Goal: Task Accomplishment & Management: Manage account settings

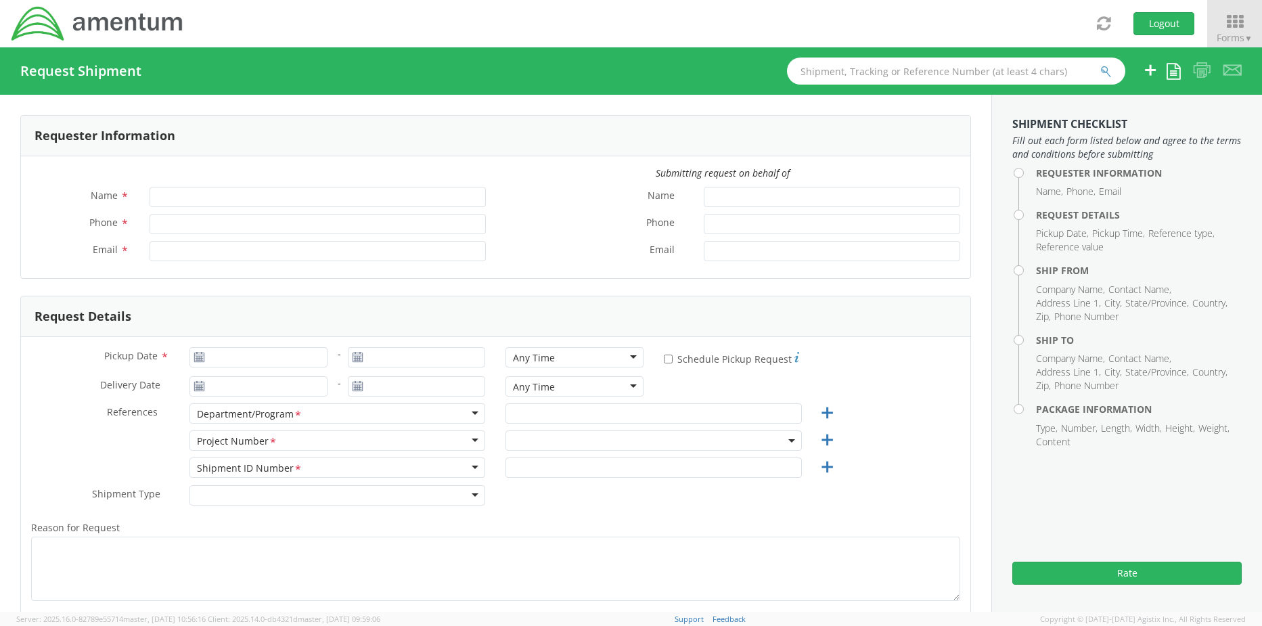
type input "[PERSON_NAME]"
type input "[PHONE_NUMBER]"
type input "[PERSON_NAME][EMAIL_ADDRESS][PERSON_NAME][DOMAIN_NAME]"
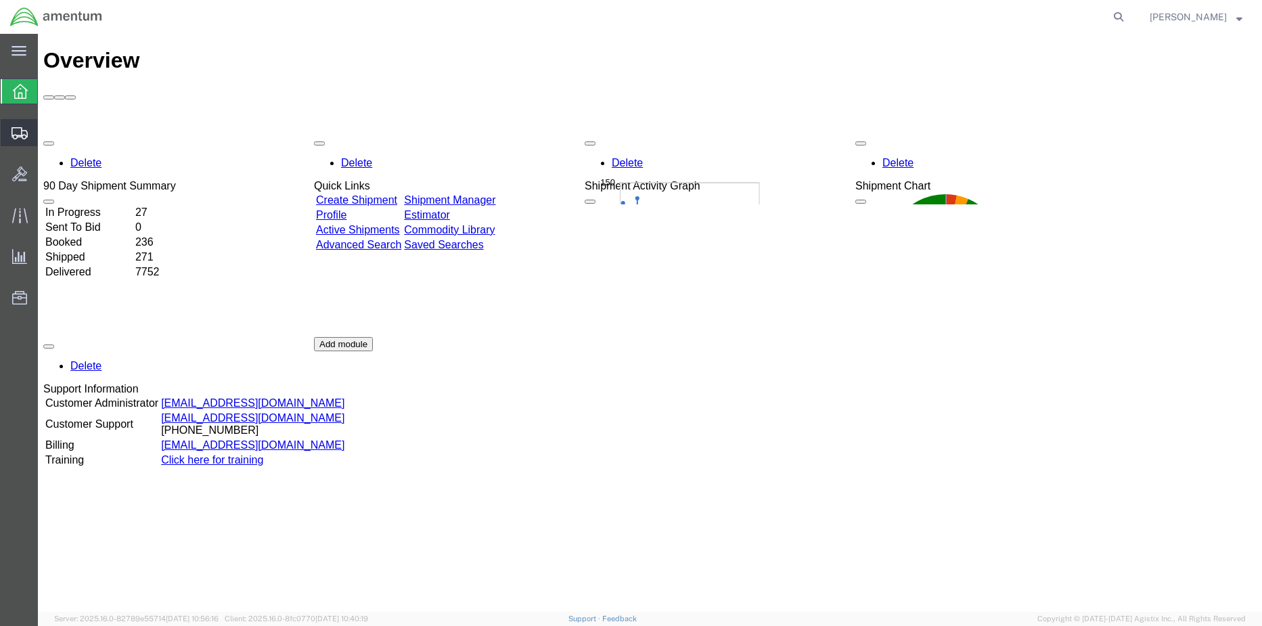
click at [0, 0] on span "Shipment Manager" at bounding box center [0, 0] width 0 height 0
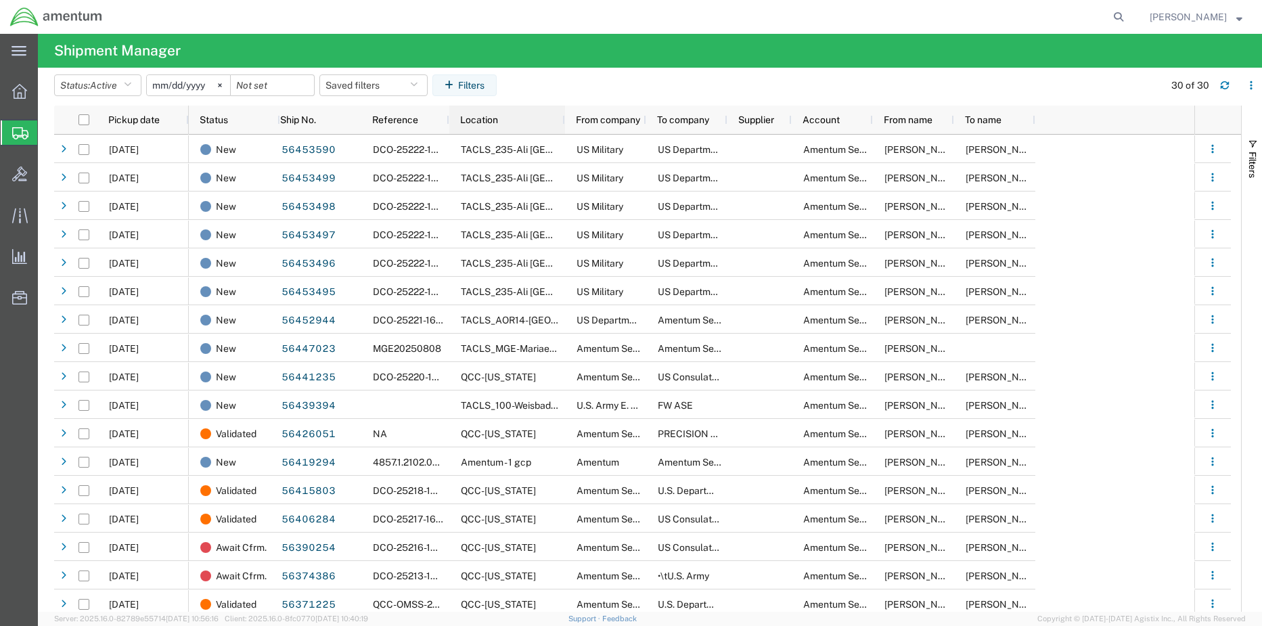
drag, startPoint x: 527, startPoint y: 116, endPoint x: 562, endPoint y: 120, distance: 34.8
click at [562, 120] on div at bounding box center [564, 120] width 5 height 28
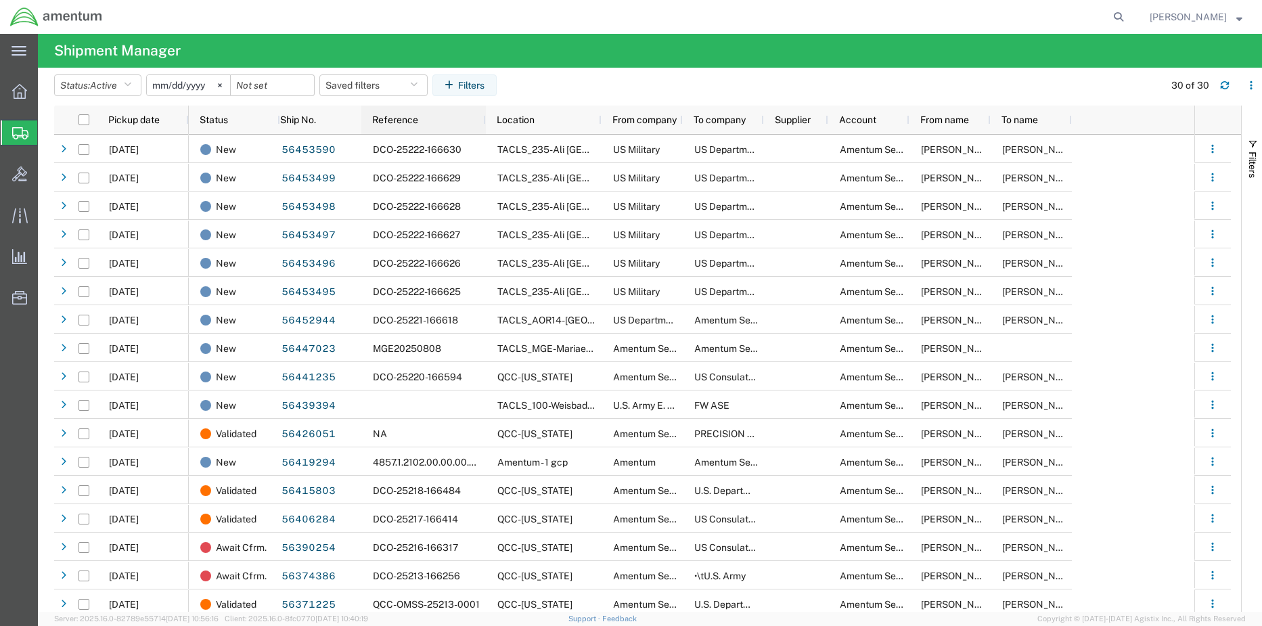
drag, startPoint x: 449, startPoint y: 115, endPoint x: 485, endPoint y: 121, distance: 37.1
click at [485, 121] on div at bounding box center [485, 120] width 5 height 28
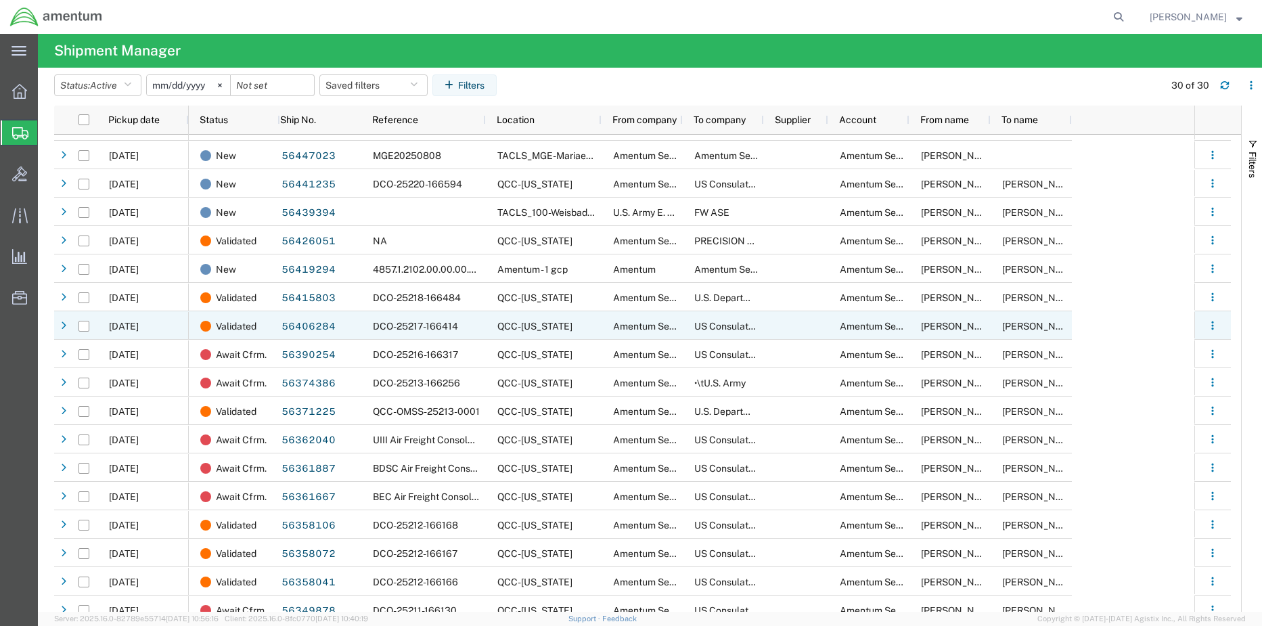
scroll to position [173, 0]
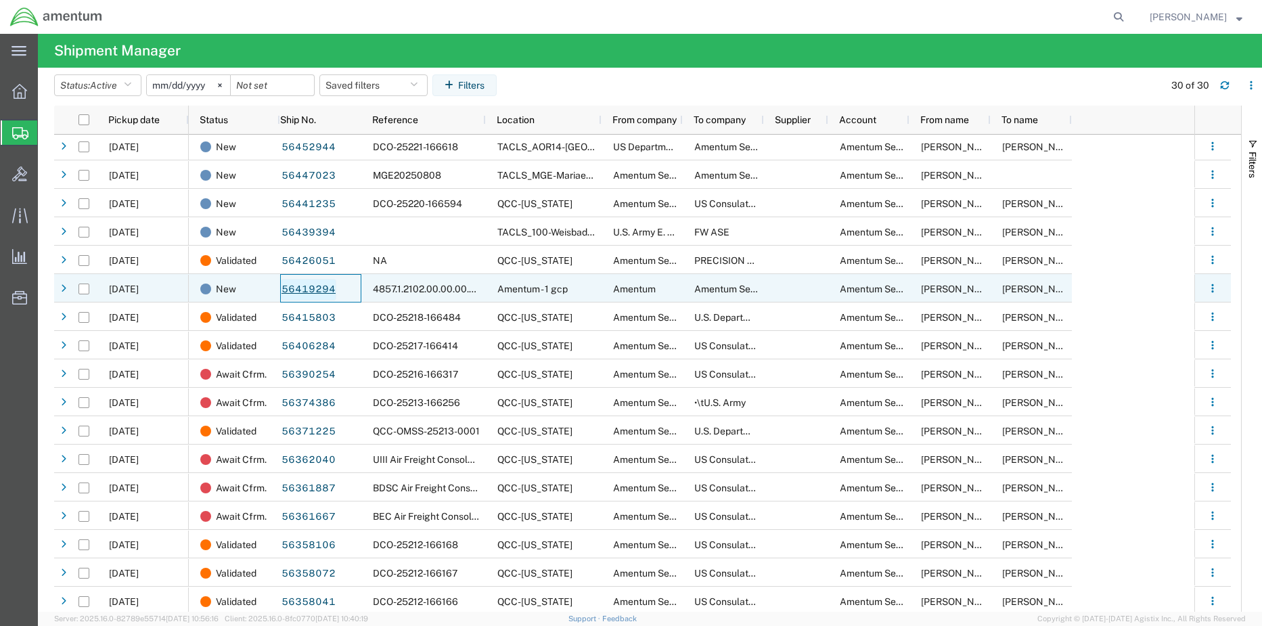
click at [322, 289] on link "56419294" at bounding box center [309, 290] width 56 height 22
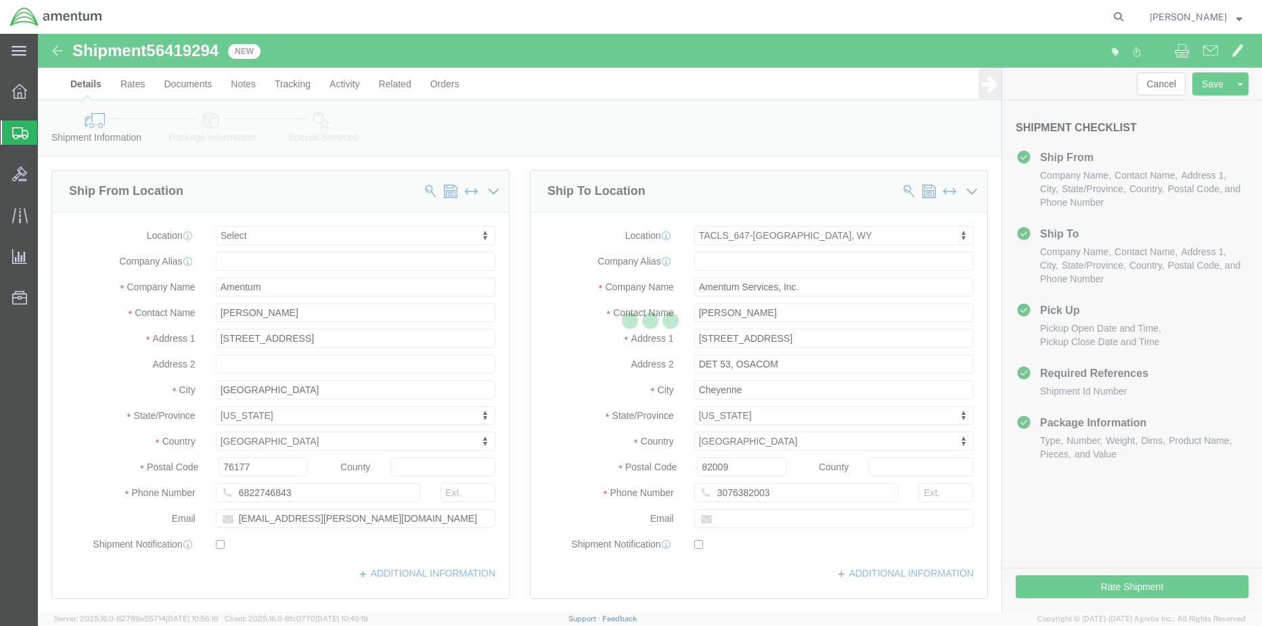
select select
select select "42722"
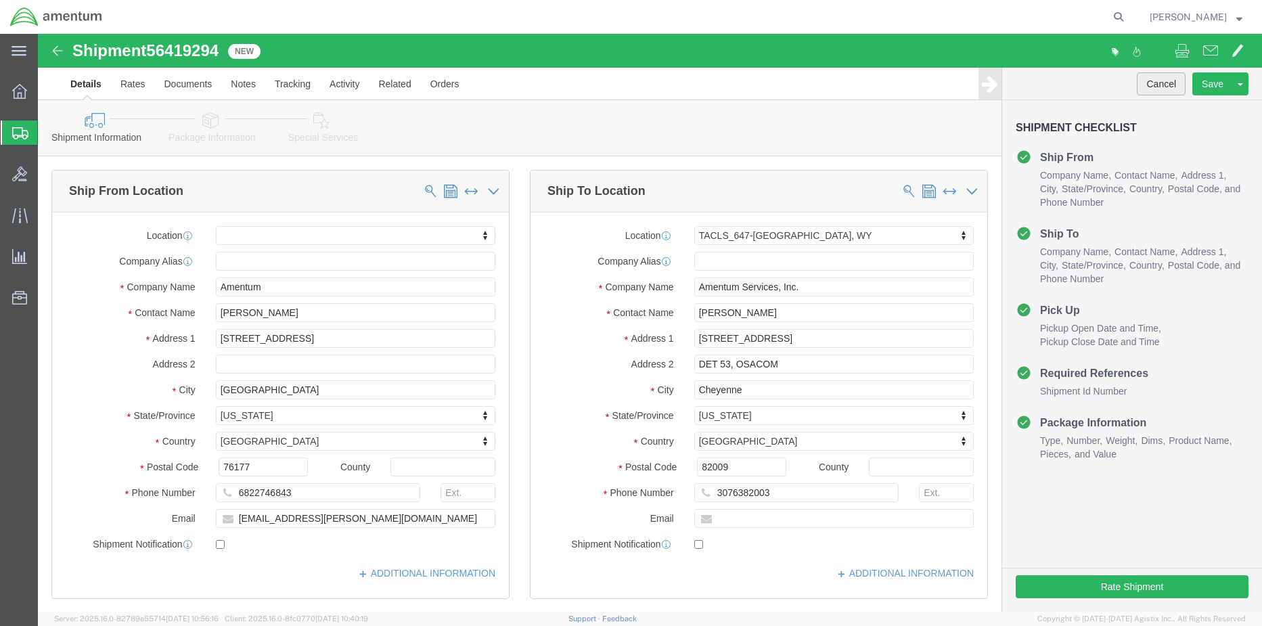
click button "Cancel"
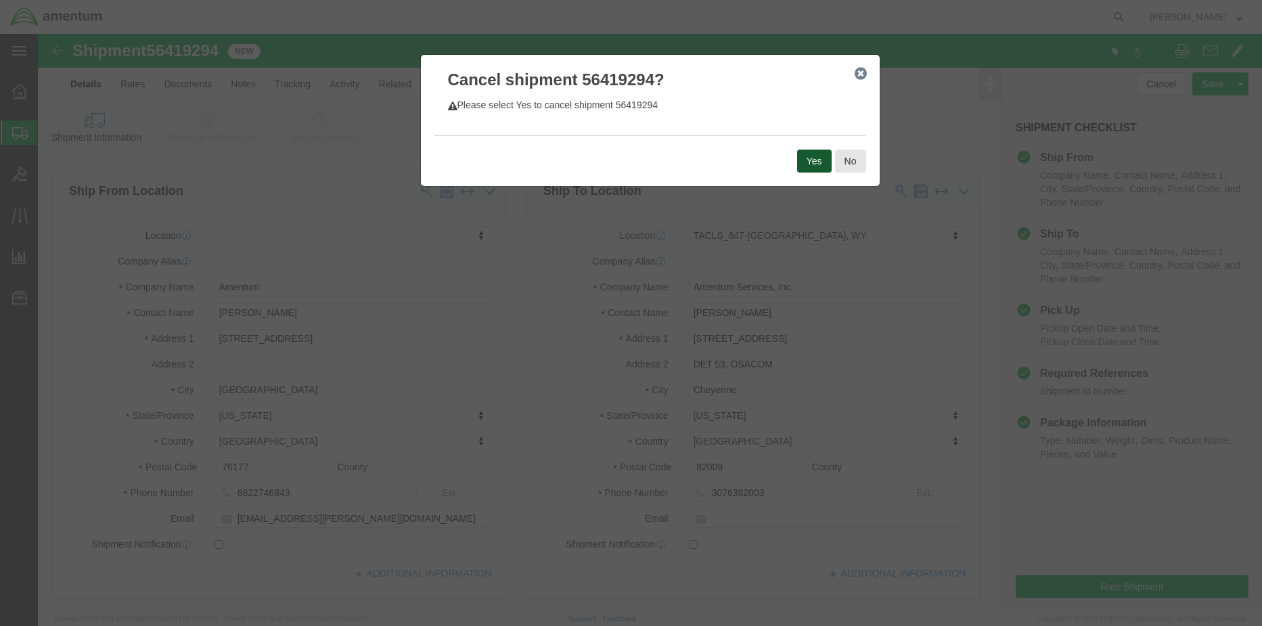
click button "Yes"
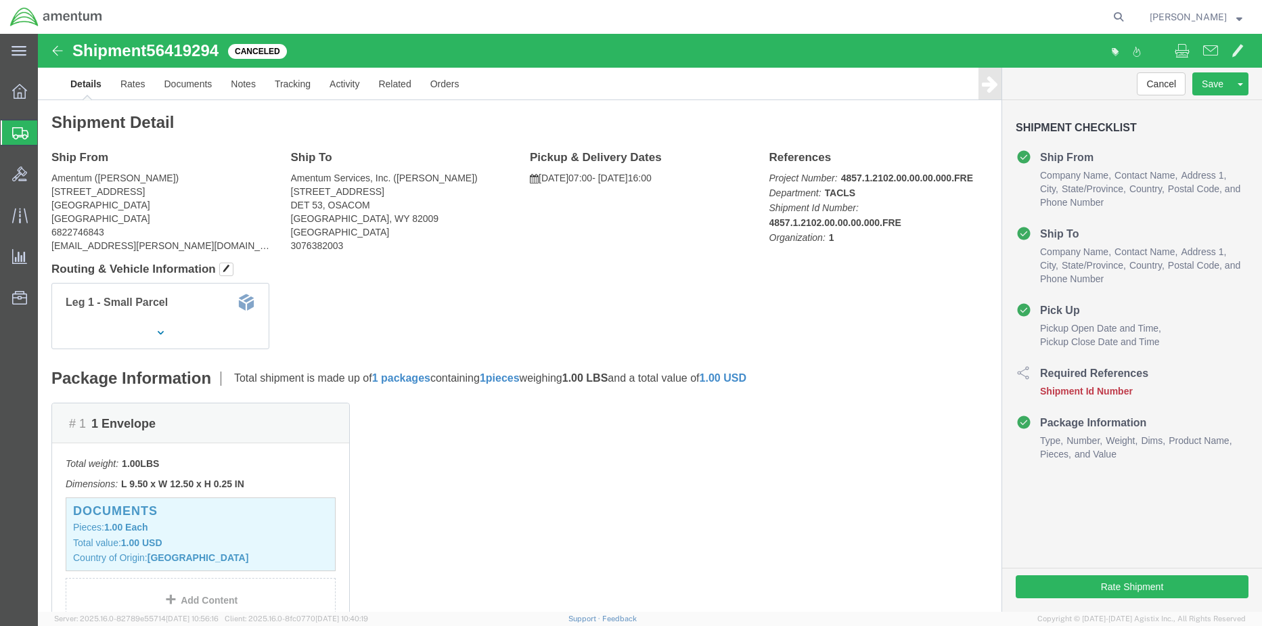
click at [0, 0] on span "Shipment Manager" at bounding box center [0, 0] width 0 height 0
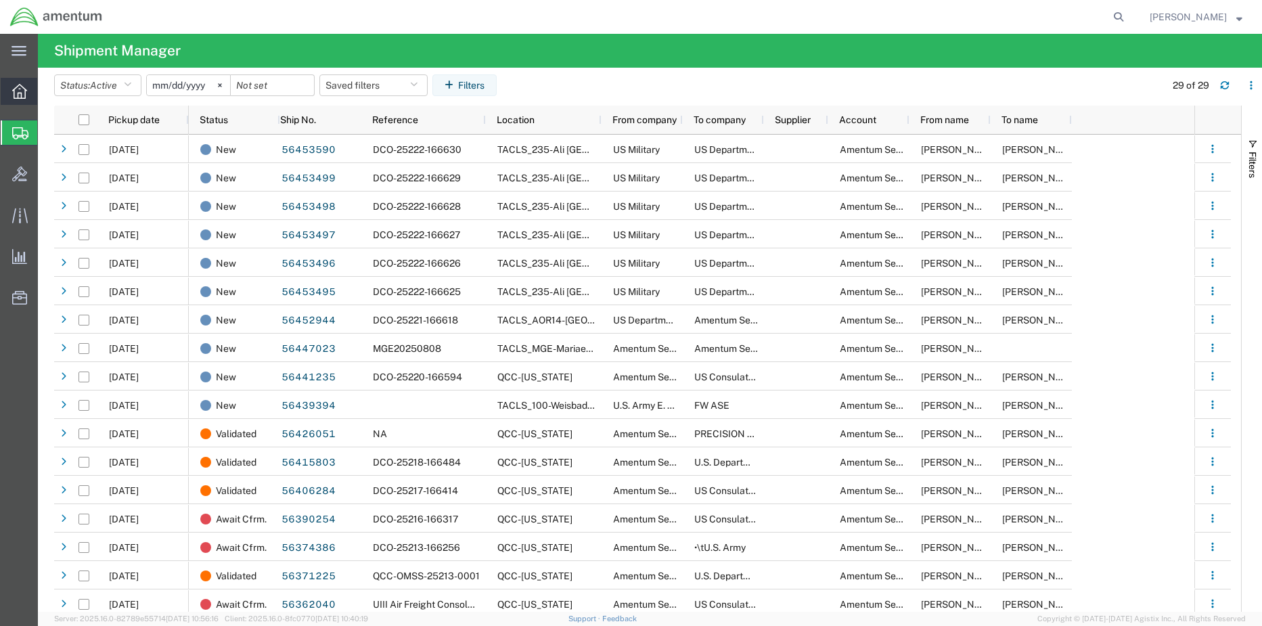
click at [22, 93] on icon at bounding box center [19, 91] width 15 height 15
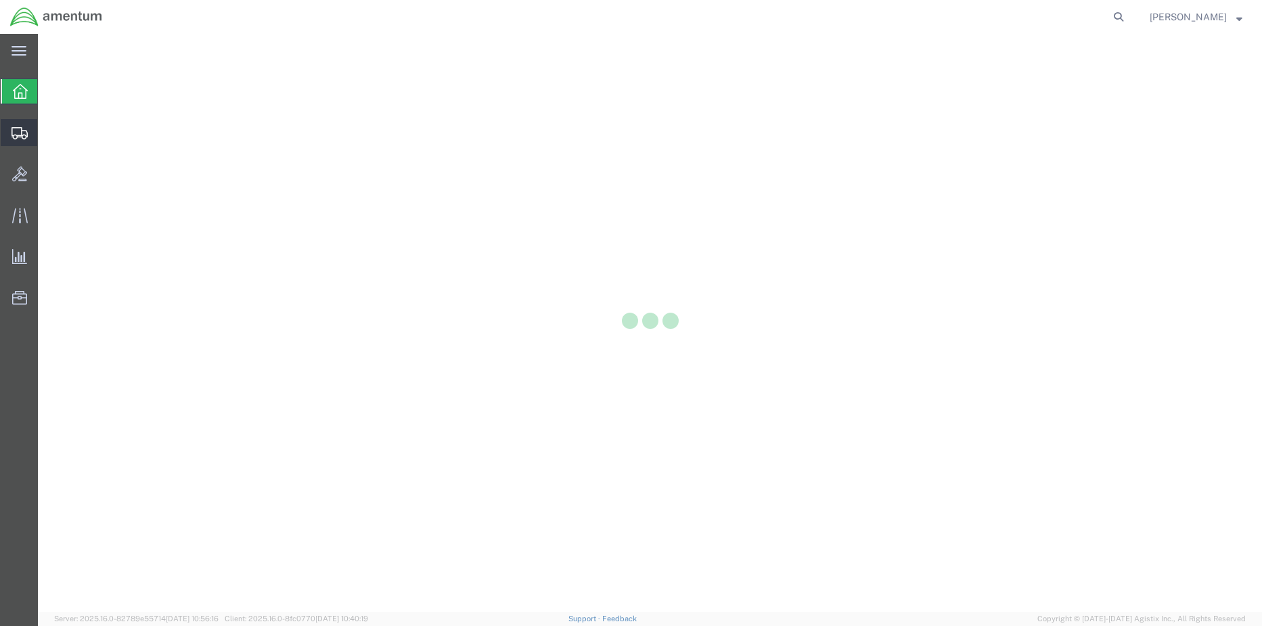
click at [16, 134] on icon at bounding box center [20, 133] width 16 height 12
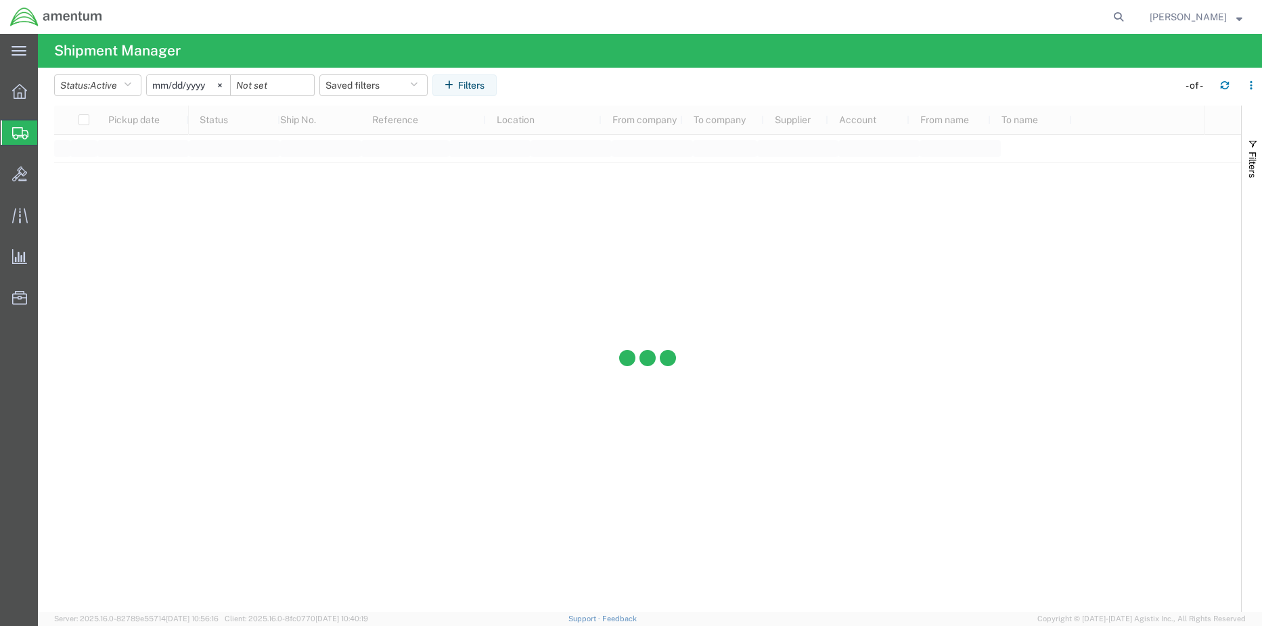
click at [0, 0] on span "Shipment Manager" at bounding box center [0, 0] width 0 height 0
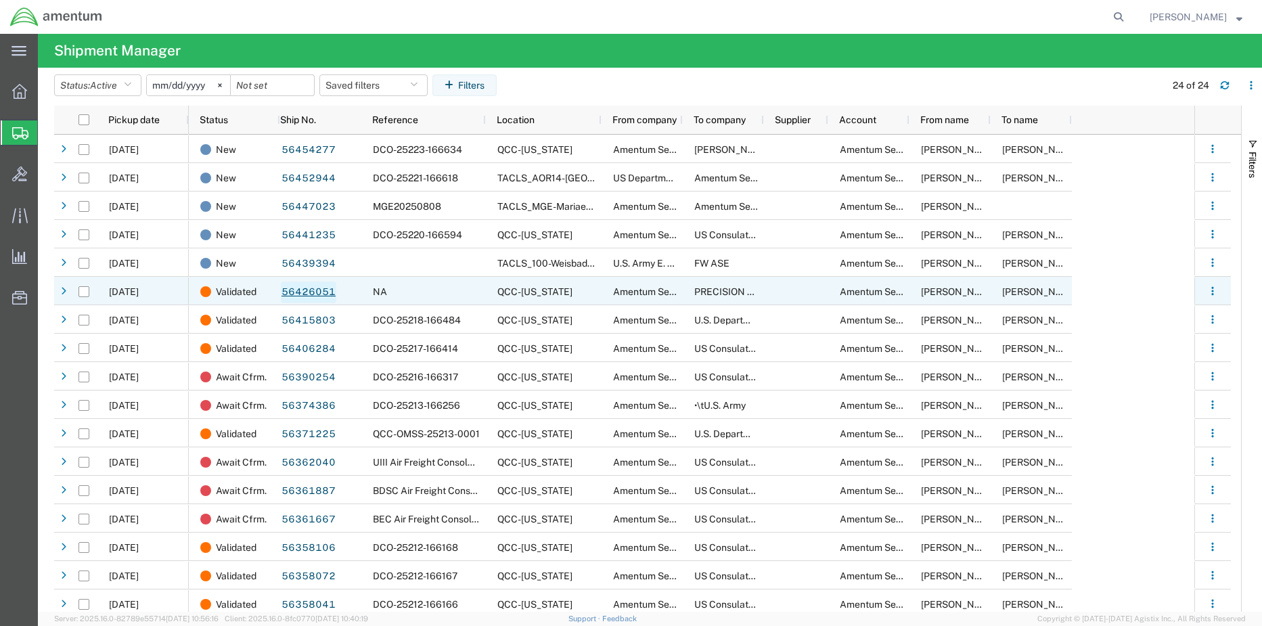
click at [319, 295] on link "56426051" at bounding box center [309, 293] width 56 height 22
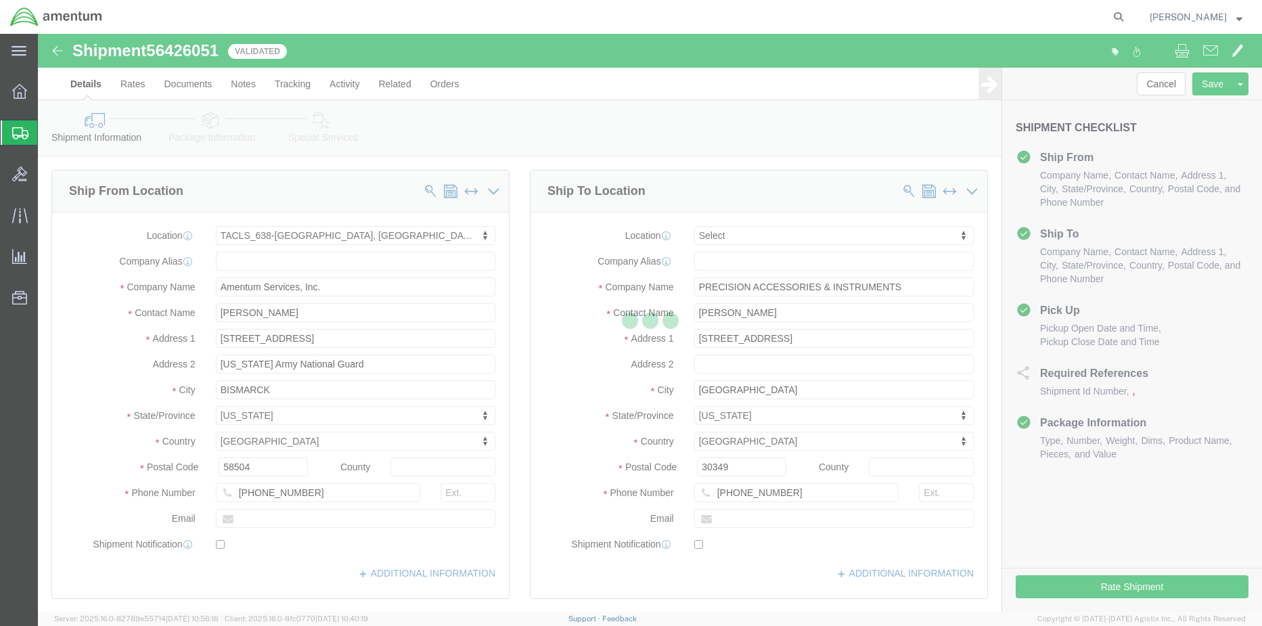
select select "42720"
select select
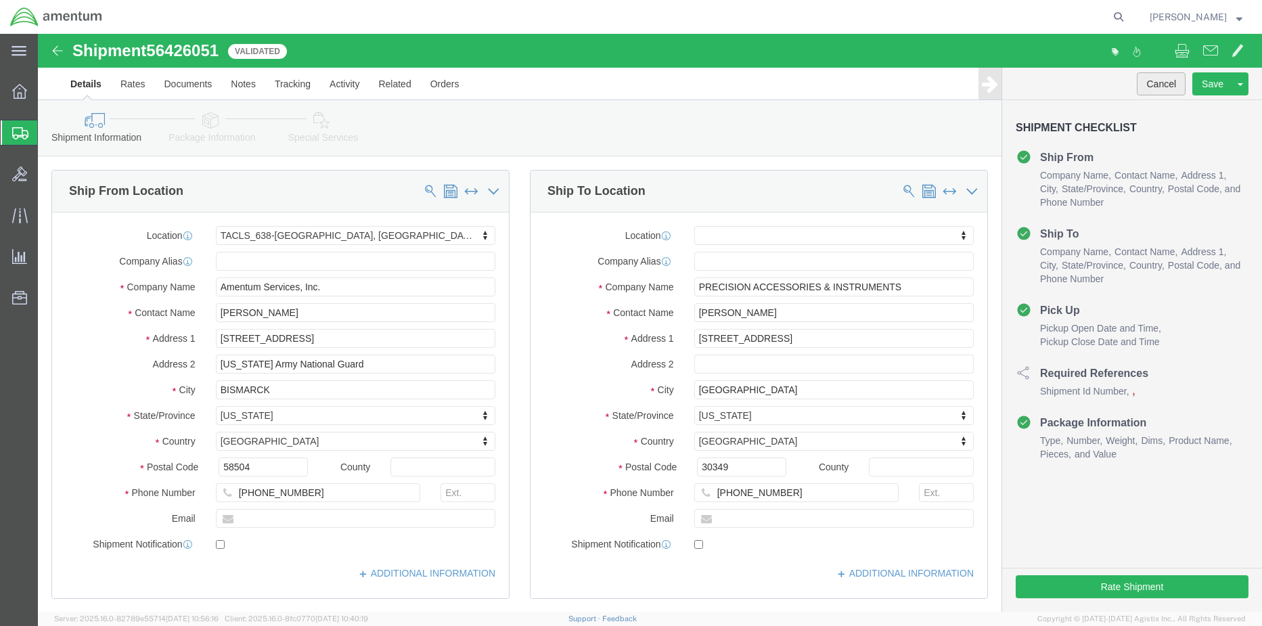
click button "Cancel"
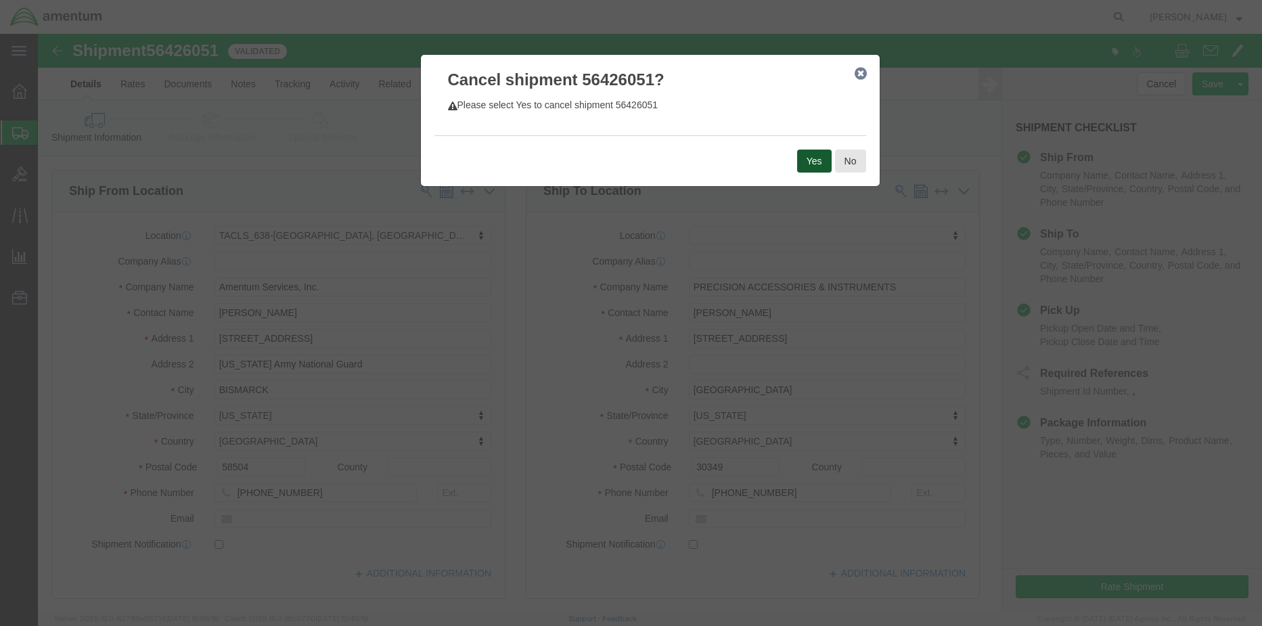
click button "Yes"
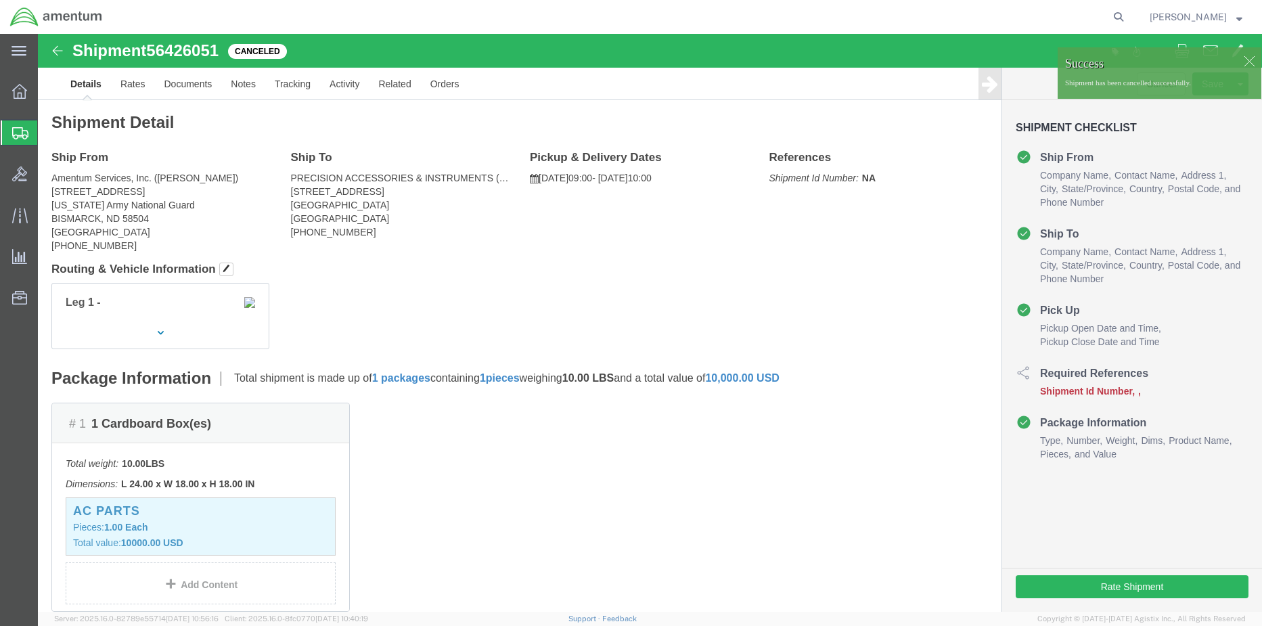
click at [0, 0] on span "Shipment Manager" at bounding box center [0, 0] width 0 height 0
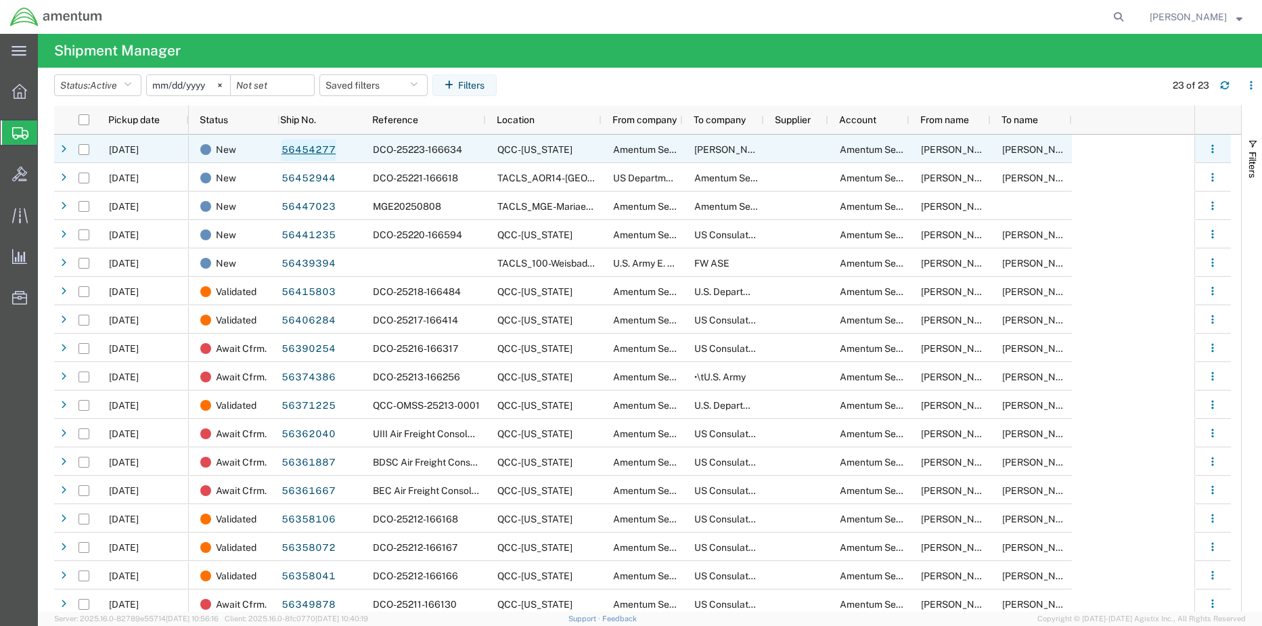
click at [309, 151] on link "56454277" at bounding box center [309, 150] width 56 height 22
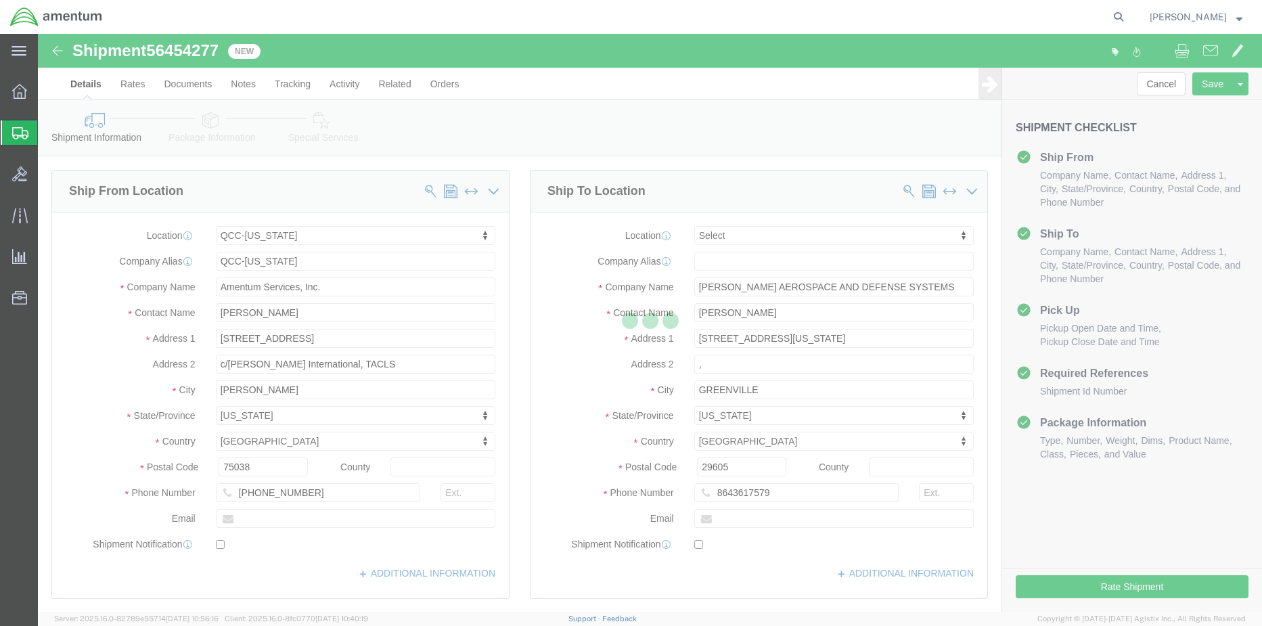
select select "42668"
select select
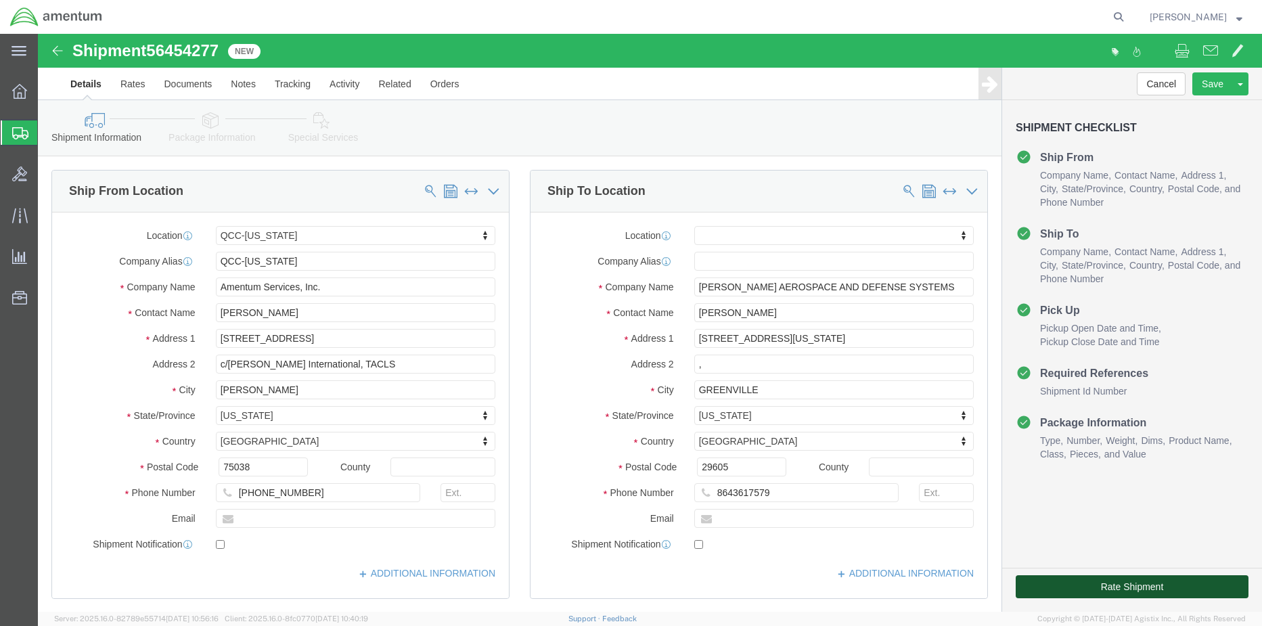
click button "Rate Shipment"
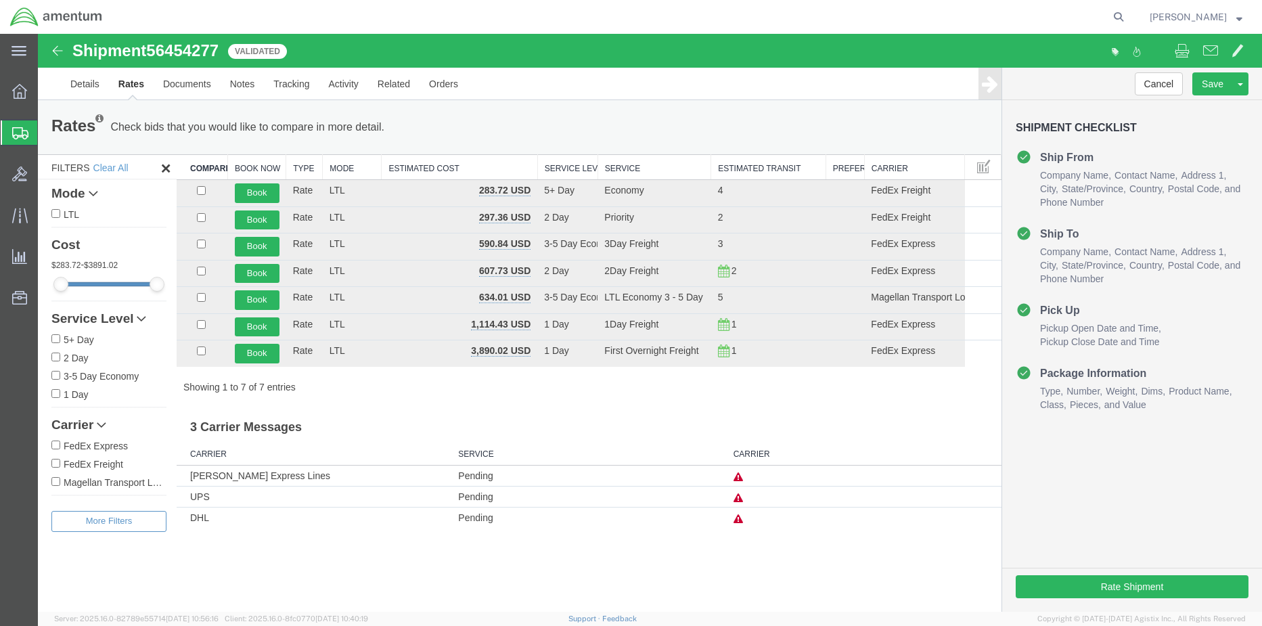
click at [56, 443] on input "FedEx Express" at bounding box center [55, 445] width 9 height 9
checkbox input "true"
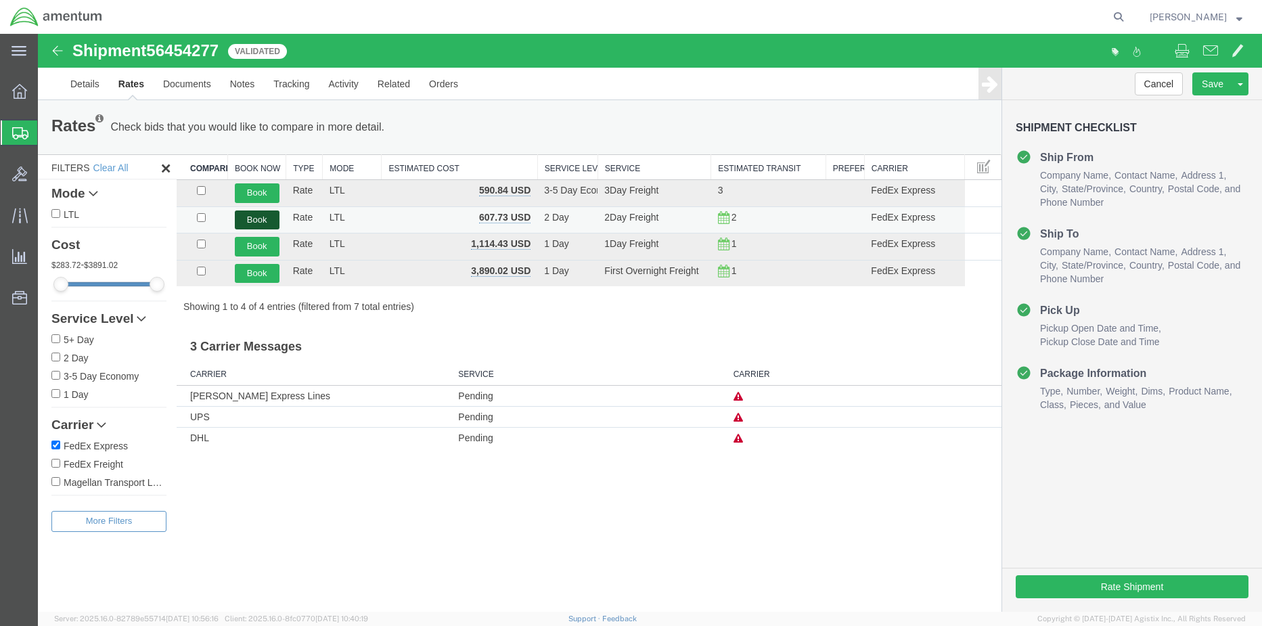
click at [257, 217] on button "Book" at bounding box center [257, 221] width 45 height 20
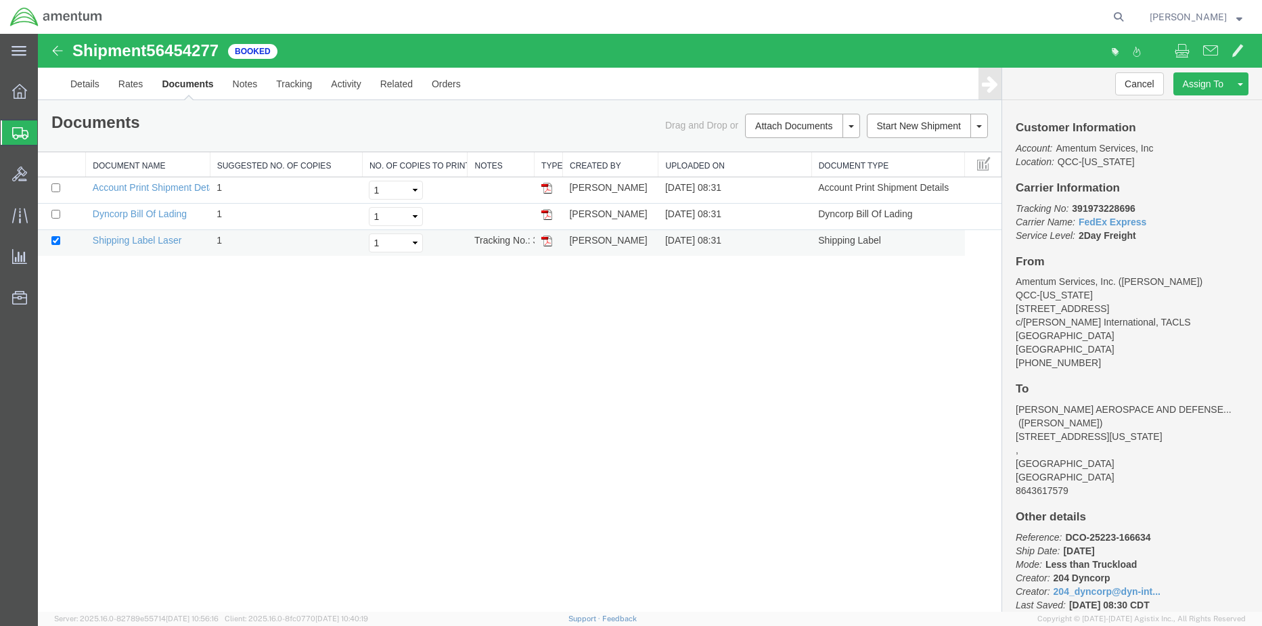
click at [543, 240] on img at bounding box center [547, 241] width 11 height 11
click at [77, 84] on link "Details" at bounding box center [85, 84] width 48 height 32
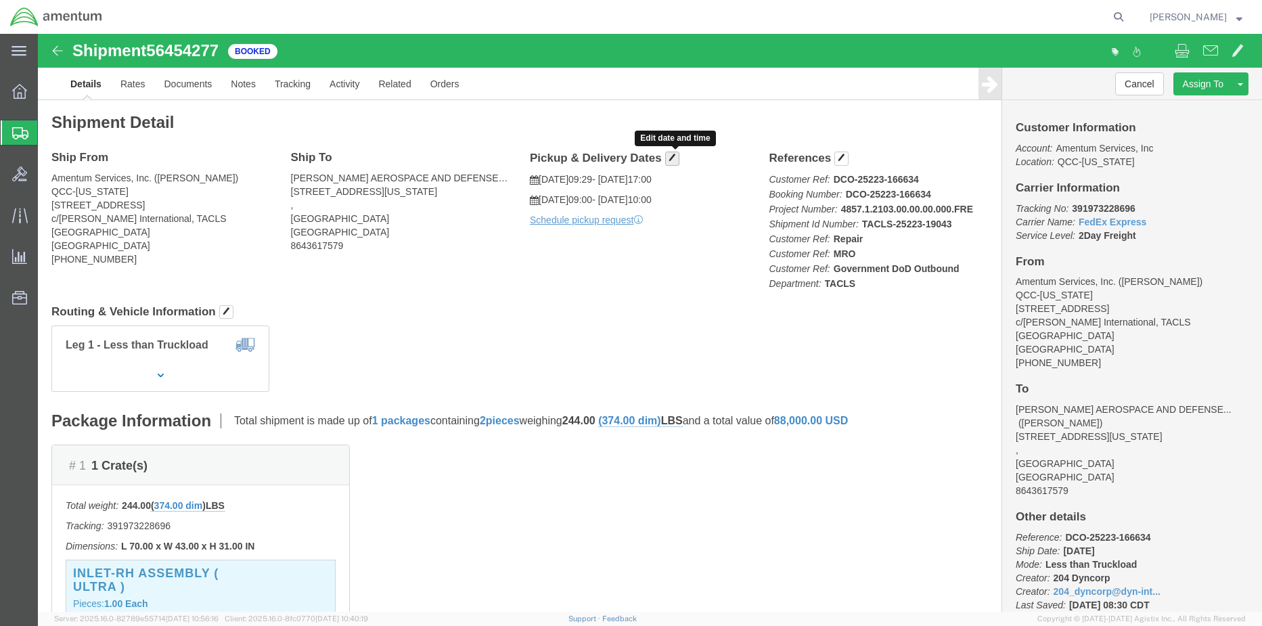
click span "button"
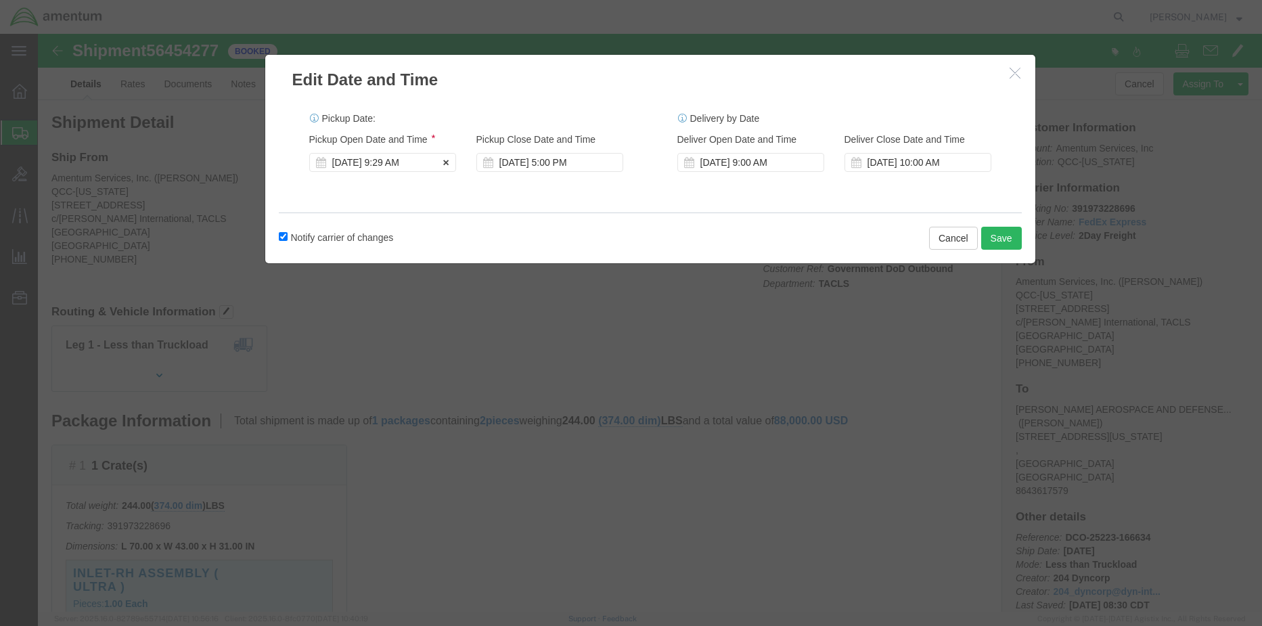
click div "Aug 11 2025 9:29 AM"
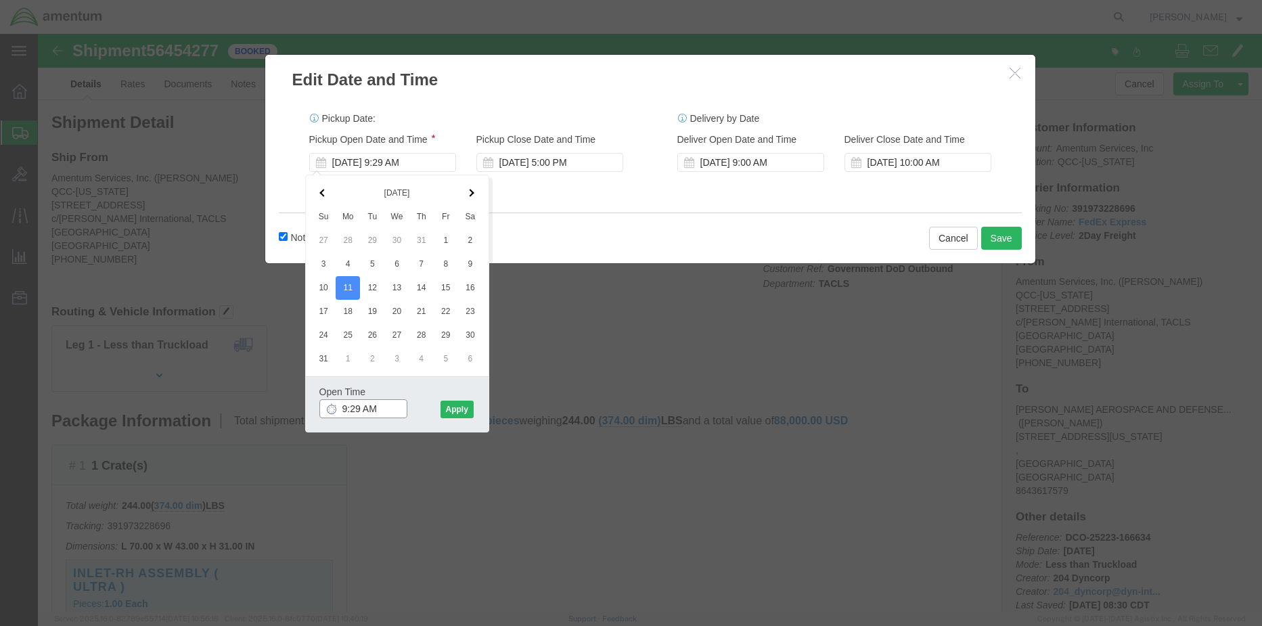
drag, startPoint x: 349, startPoint y: 376, endPoint x: 284, endPoint y: 348, distance: 71.6
click div "Open Time 9:29 AM Aug 11 2025 9:29 AM - Aug 11 2025 9:29 AM Cancel Apply"
type input "1300"
click button "Apply"
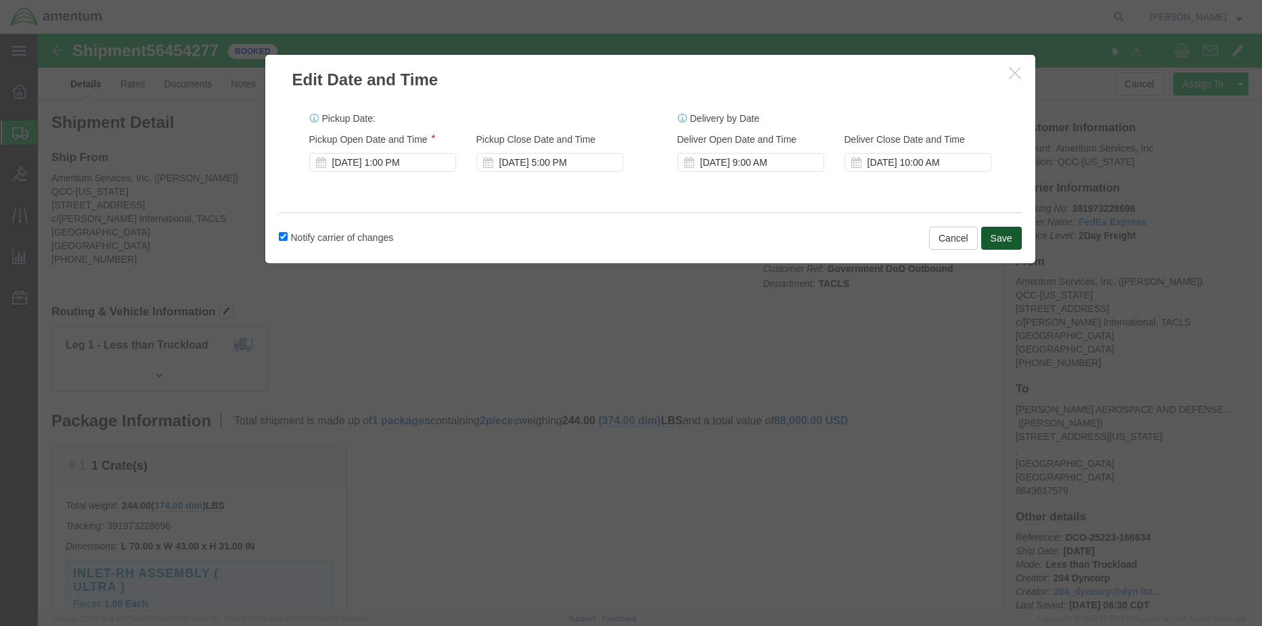
click button "Save"
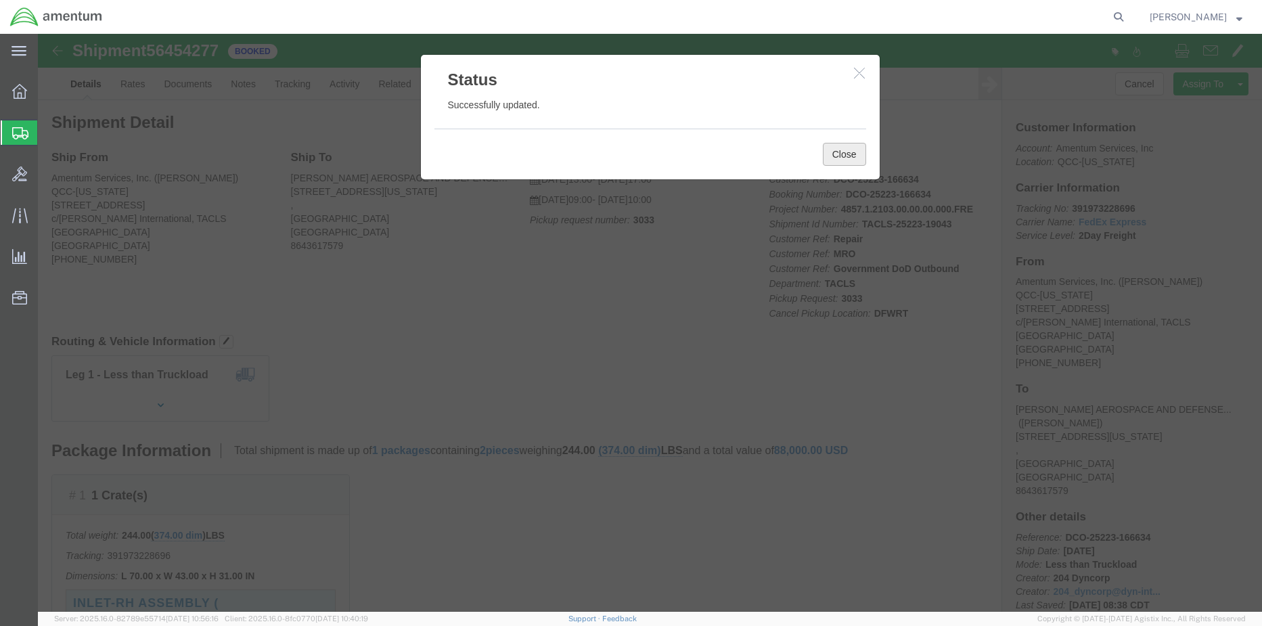
click button "Close"
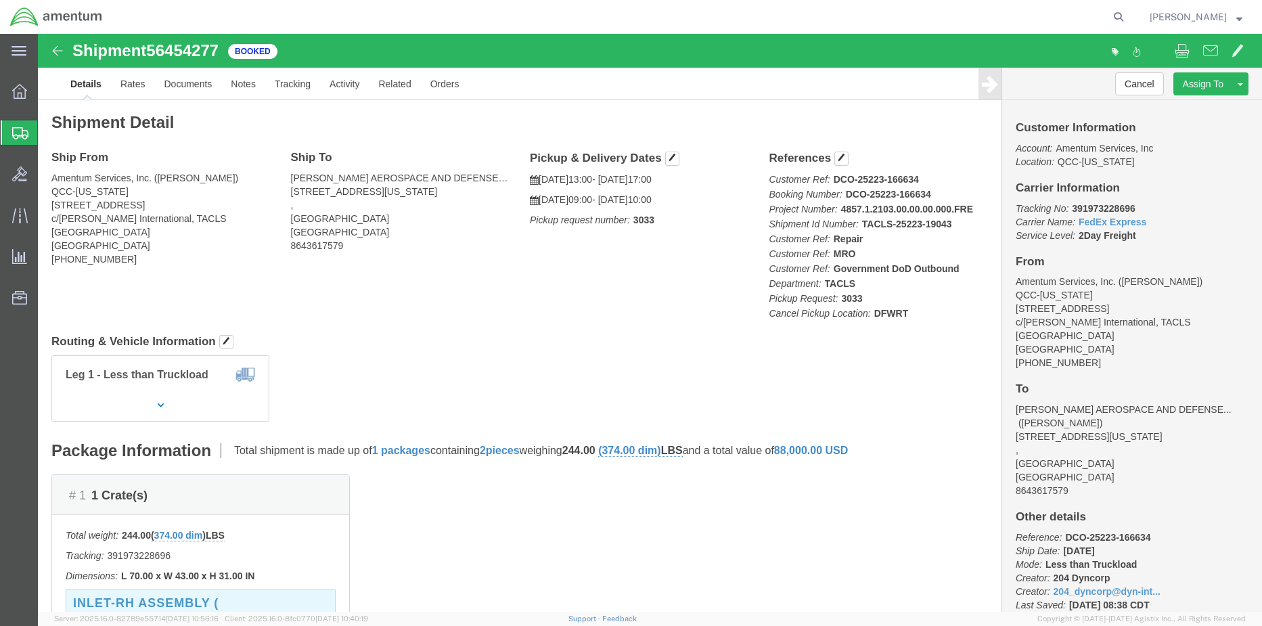
drag, startPoint x: 20, startPoint y: 140, endPoint x: 58, endPoint y: 162, distance: 44.3
click at [20, 140] on div at bounding box center [20, 132] width 38 height 24
click at [0, 0] on span "Shipment Manager" at bounding box center [0, 0] width 0 height 0
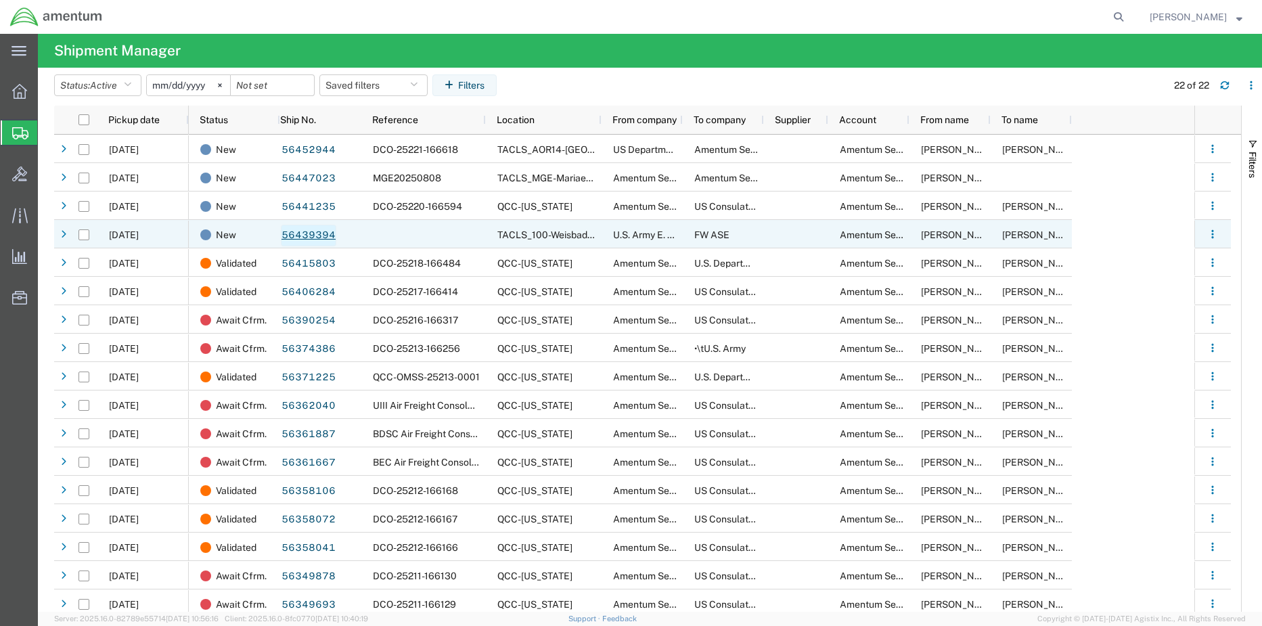
click at [300, 237] on link "56439394" at bounding box center [309, 236] width 56 height 22
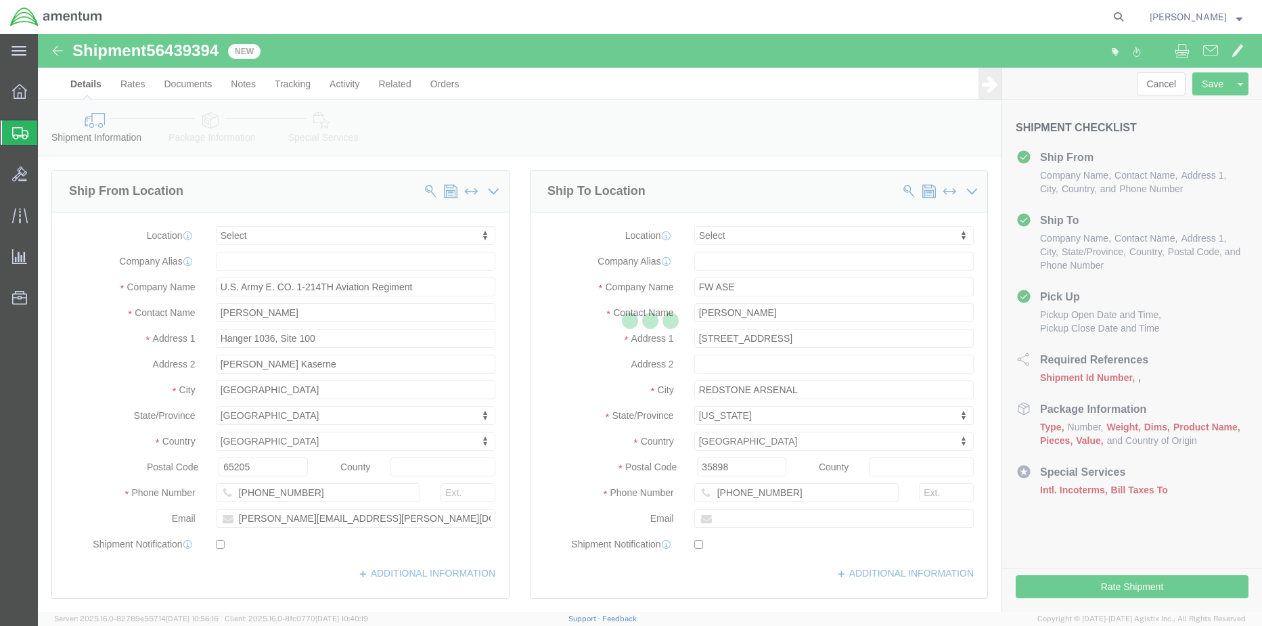
select select
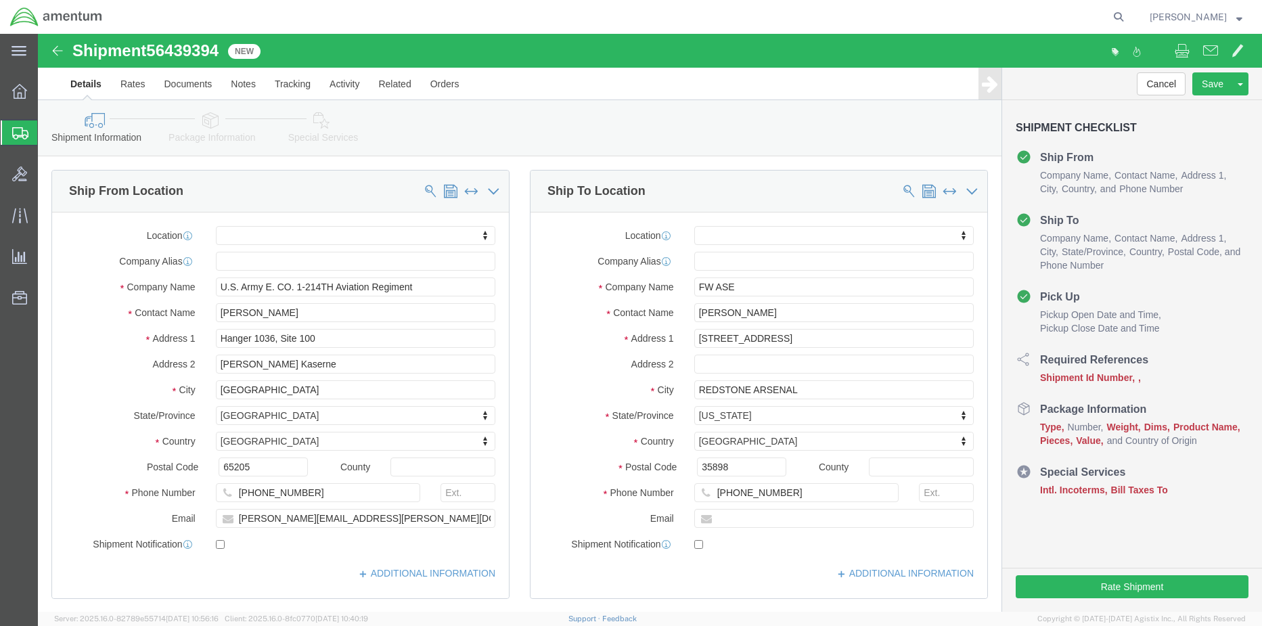
click link "Package Information"
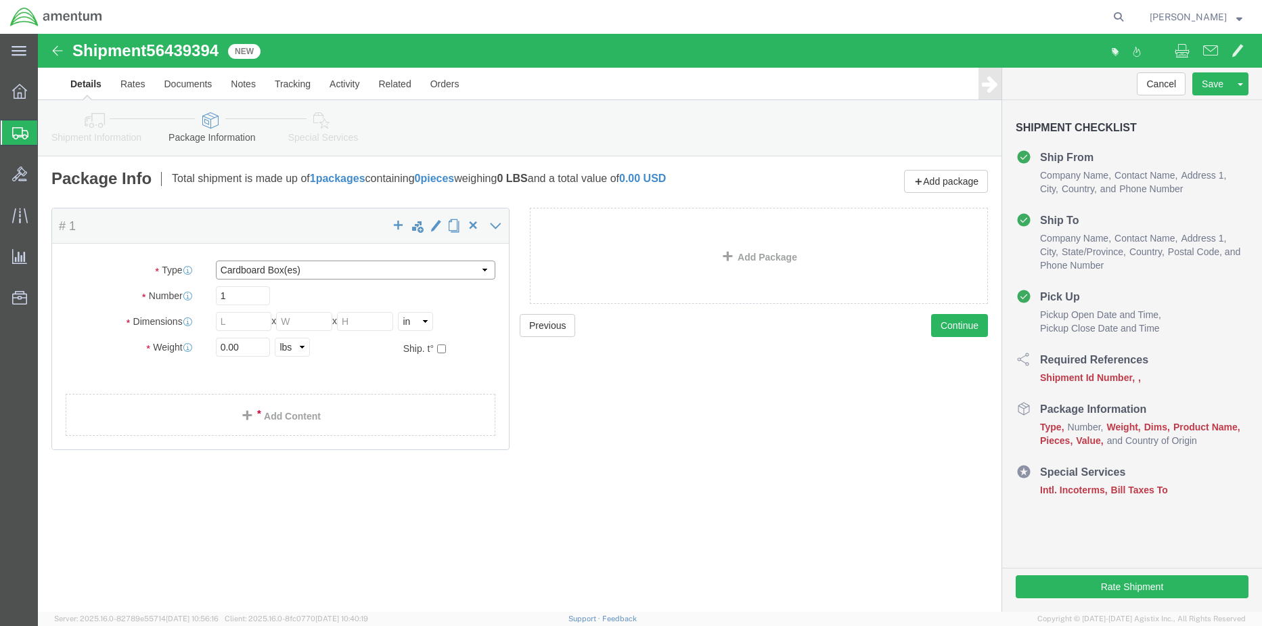
click select "Select BCK Boxes Bale(s) Basket(s) Bolt(s) Bottle(s) Buckets Bulk Bundle(s) Can…"
click input "text"
type input "43"
type input "44"
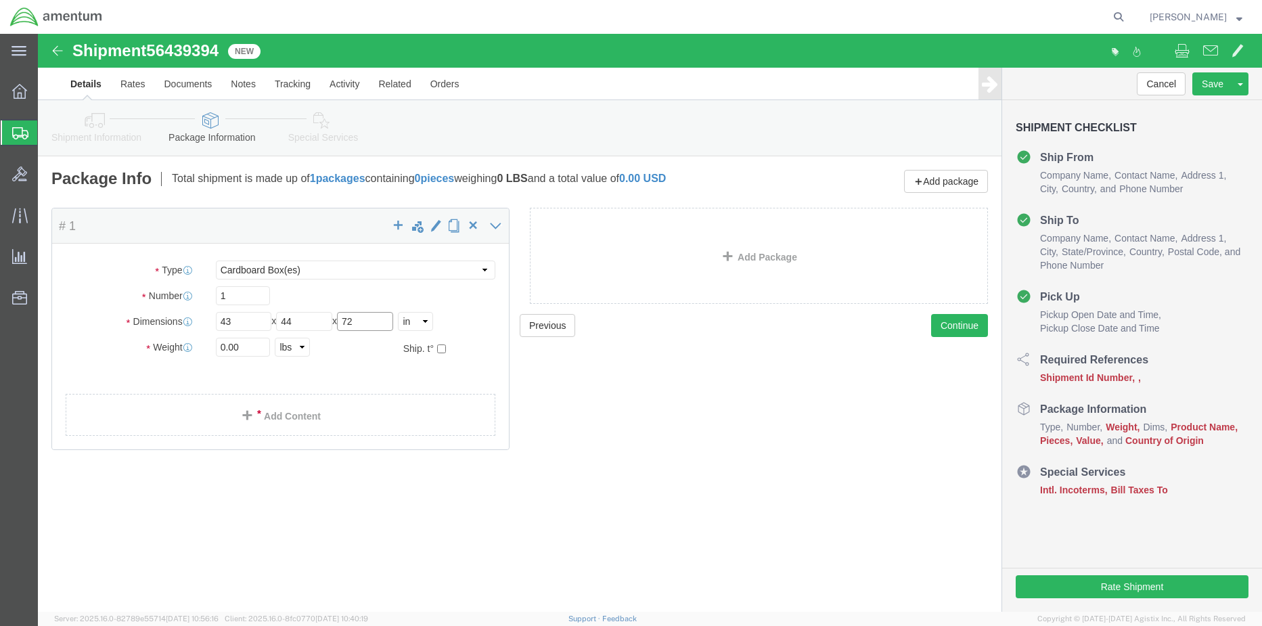
type input "72"
click select "Select cm ft in"
select select "IN"
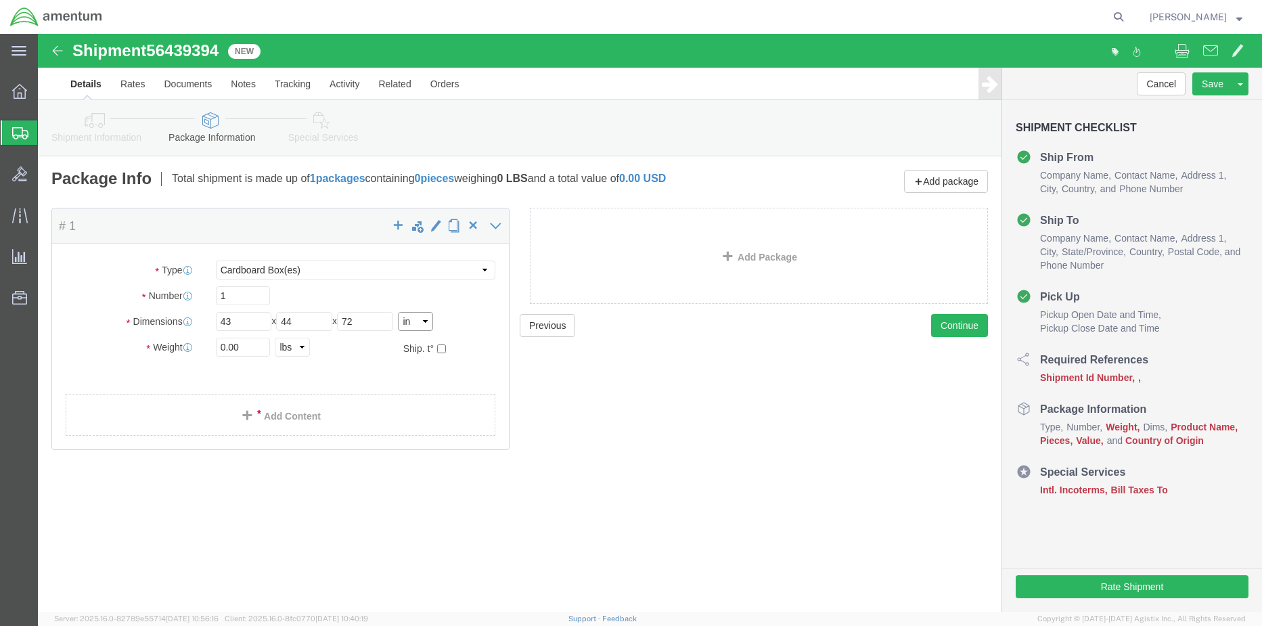
click select "Select cm ft in"
drag, startPoint x: 214, startPoint y: 313, endPoint x: 171, endPoint y: 307, distance: 43.1
click div "Weight 0.00 Select kgs lbs Ship. t°"
type input "17"
click select "Select kgs lbs"
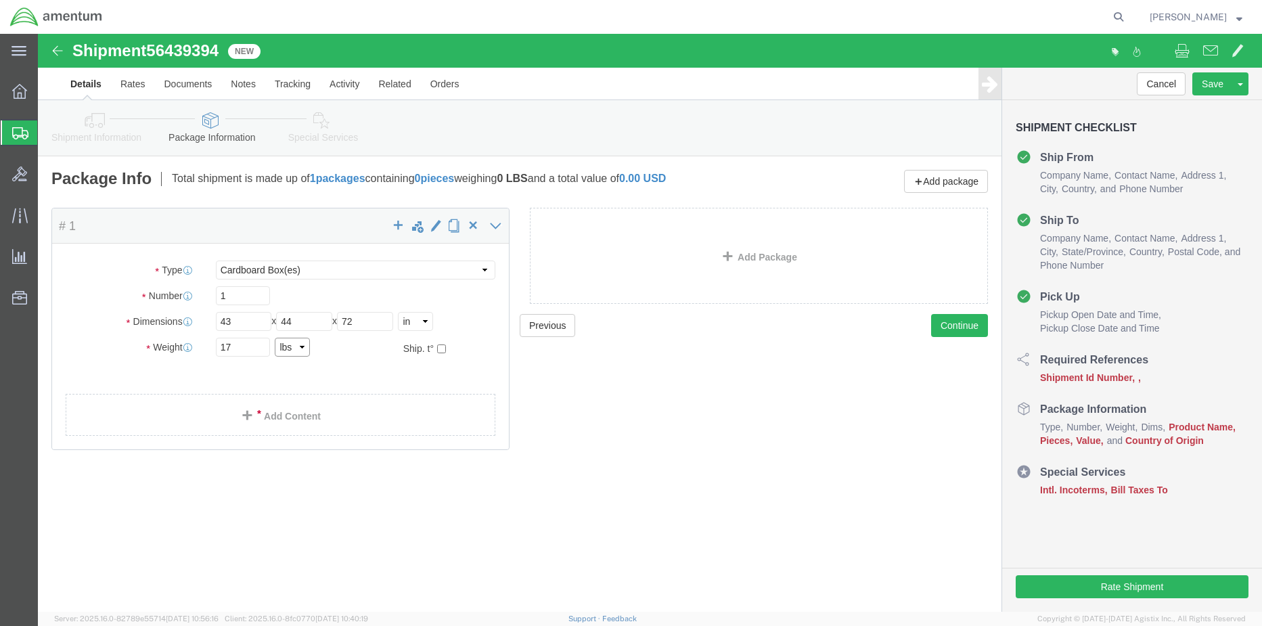
select select "KGS"
click select "Select kgs lbs"
drag, startPoint x: 211, startPoint y: 313, endPoint x: 156, endPoint y: 312, distance: 54.2
click div "Weight 17 Select kgs lbs Ship. t°"
type input "17"
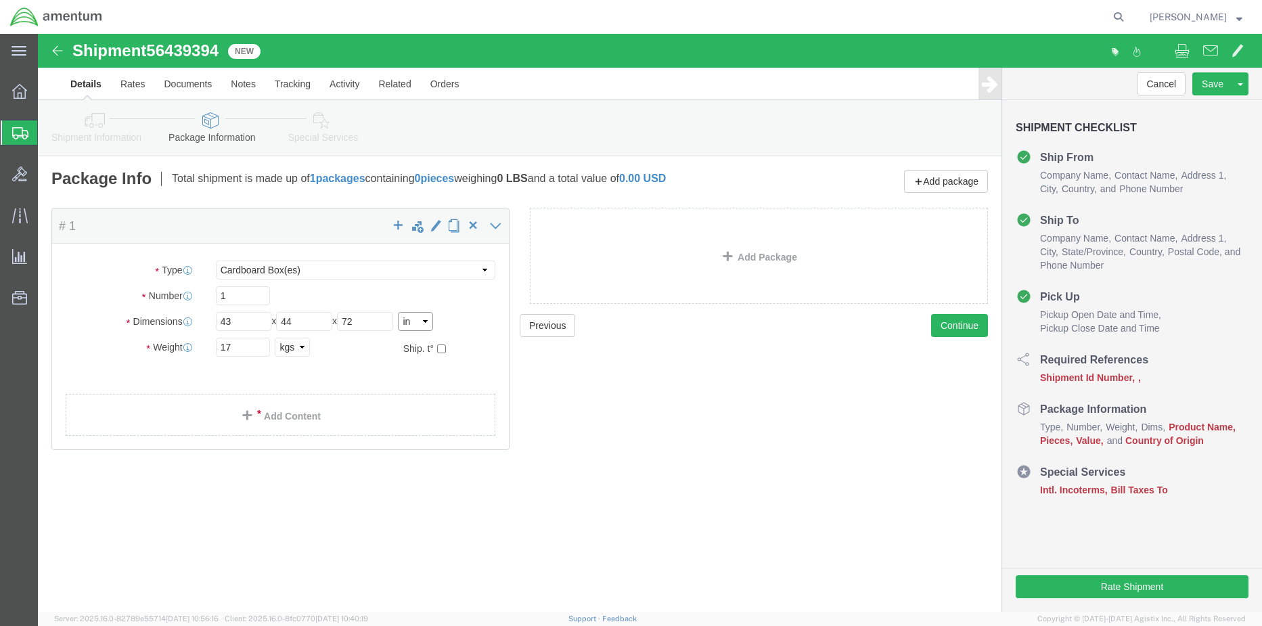
click select "Select cm ft in"
select select "CM"
click select "Select cm ft in"
drag, startPoint x: 218, startPoint y: 286, endPoint x: 118, endPoint y: 278, distance: 99.9
click div "Dimensions Length 43 x Width 44 x Height 72 Select cm ft in"
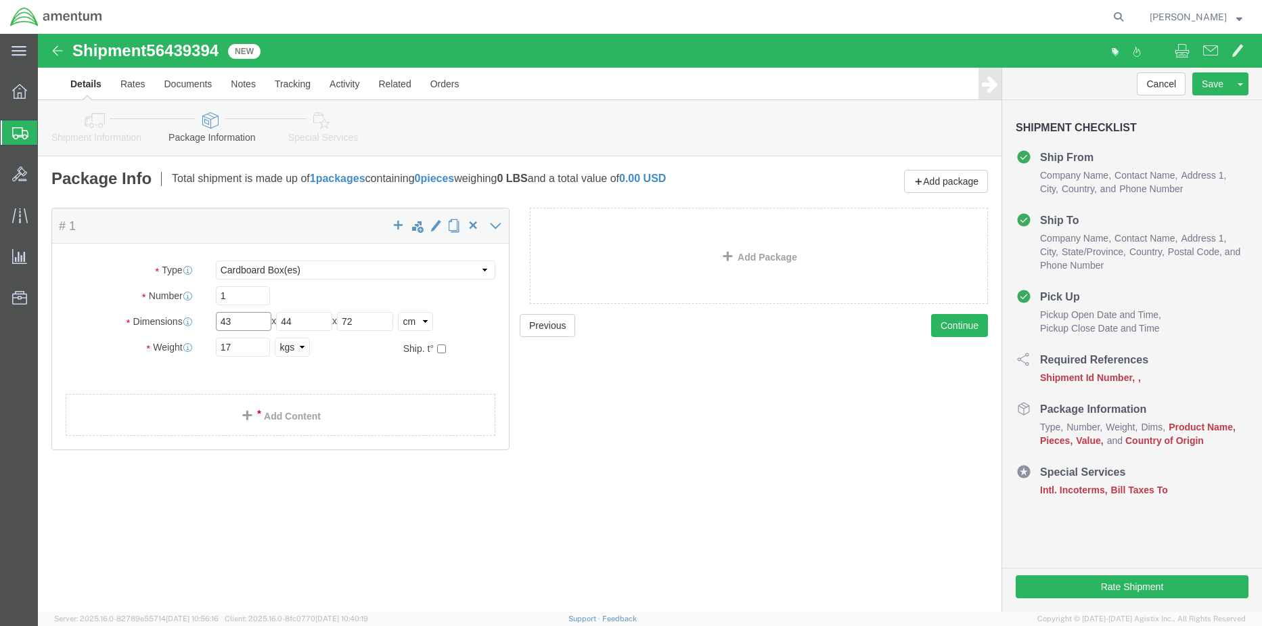
type input "43"
type input "44"
type input "72"
click link "Add Content"
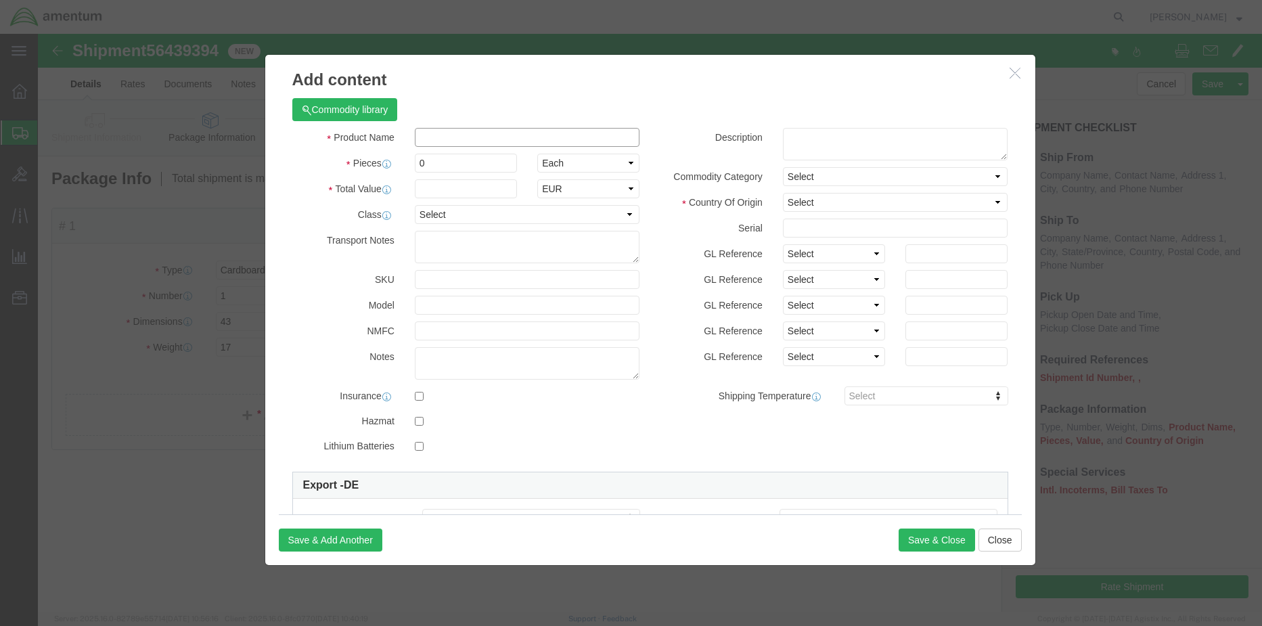
click input "text"
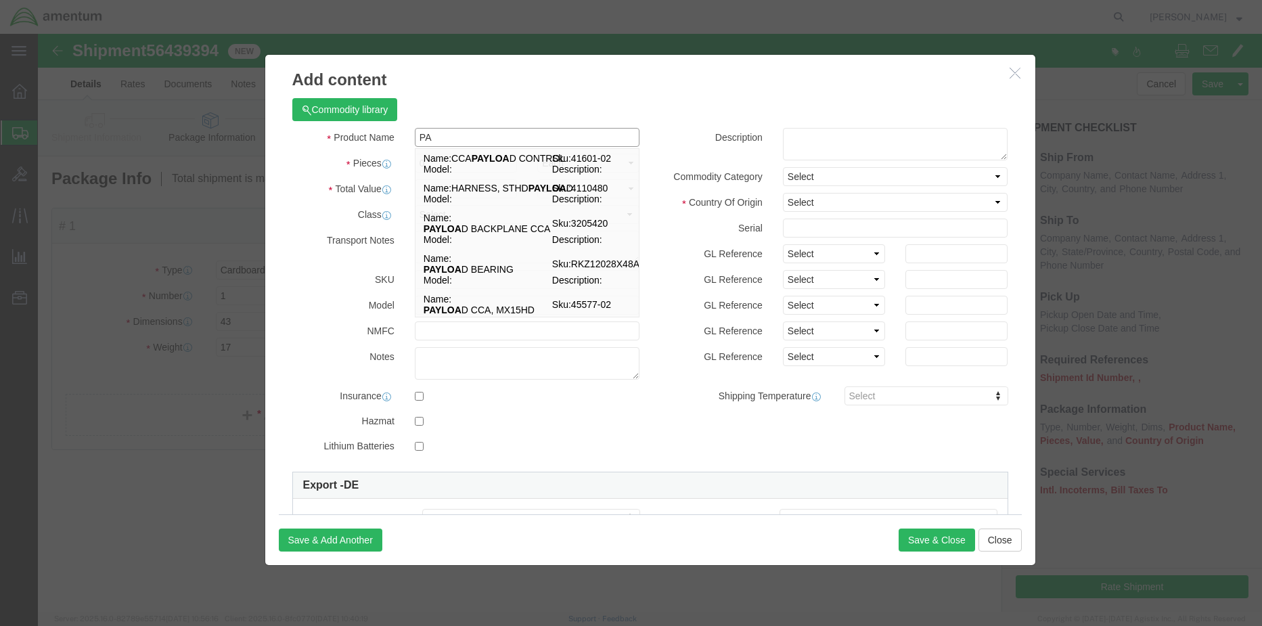
type input "P"
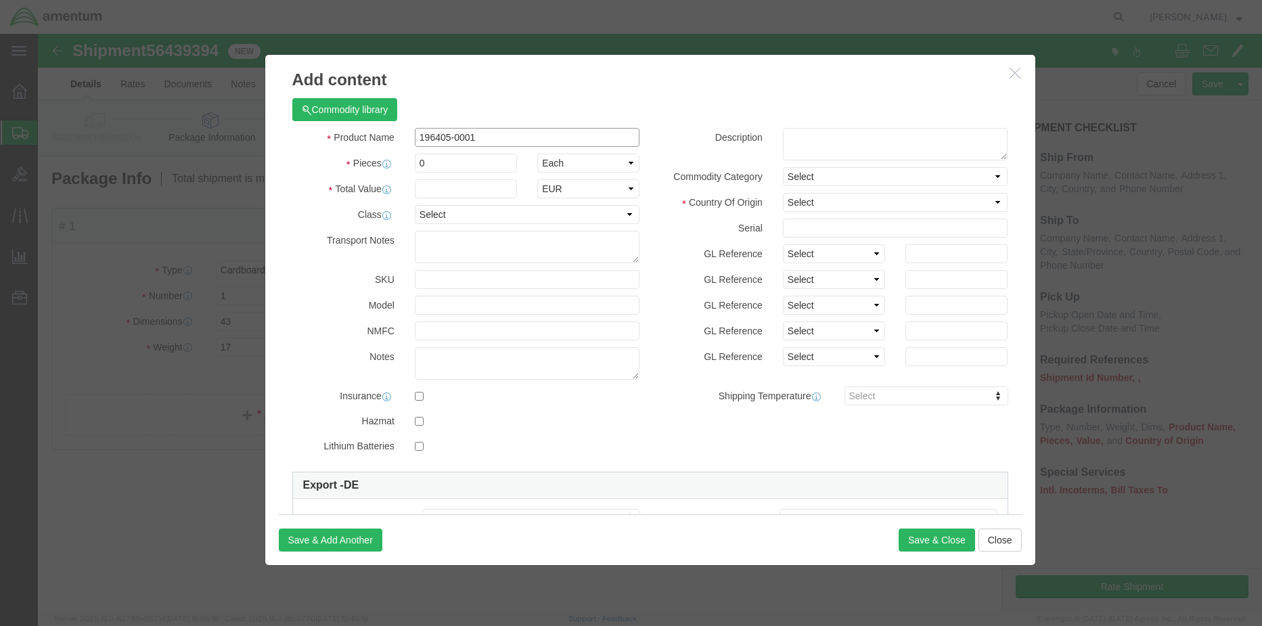
type input "196405-0001"
type input "8.00"
click textarea
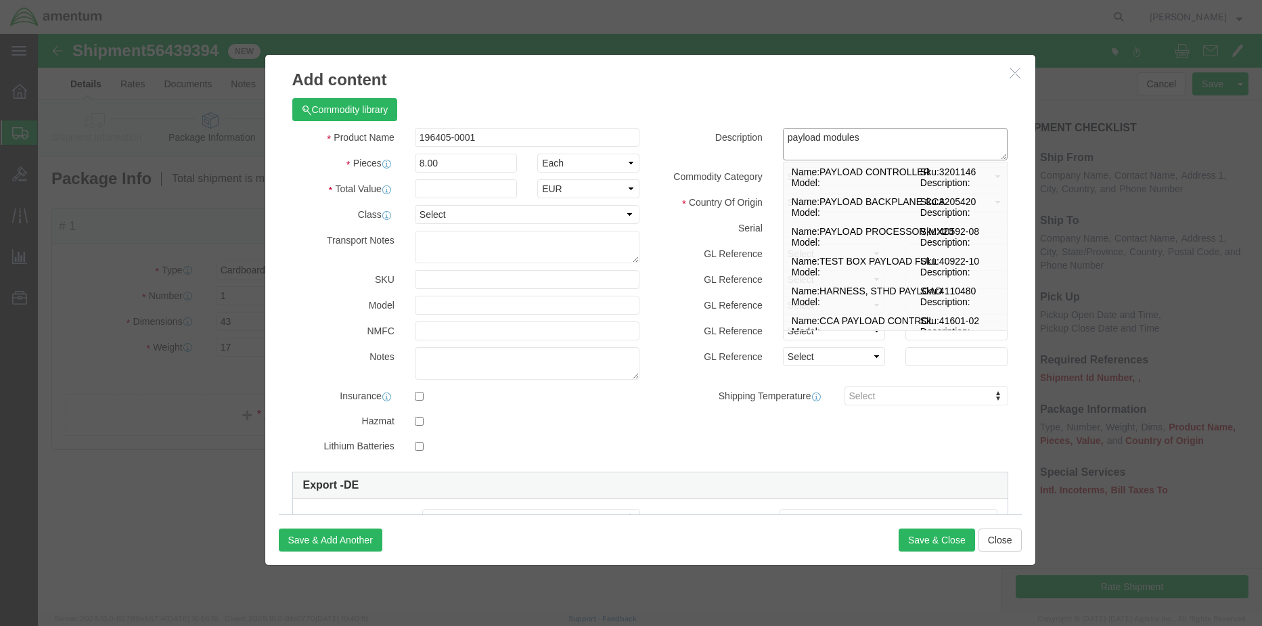
type textarea "payload modules"
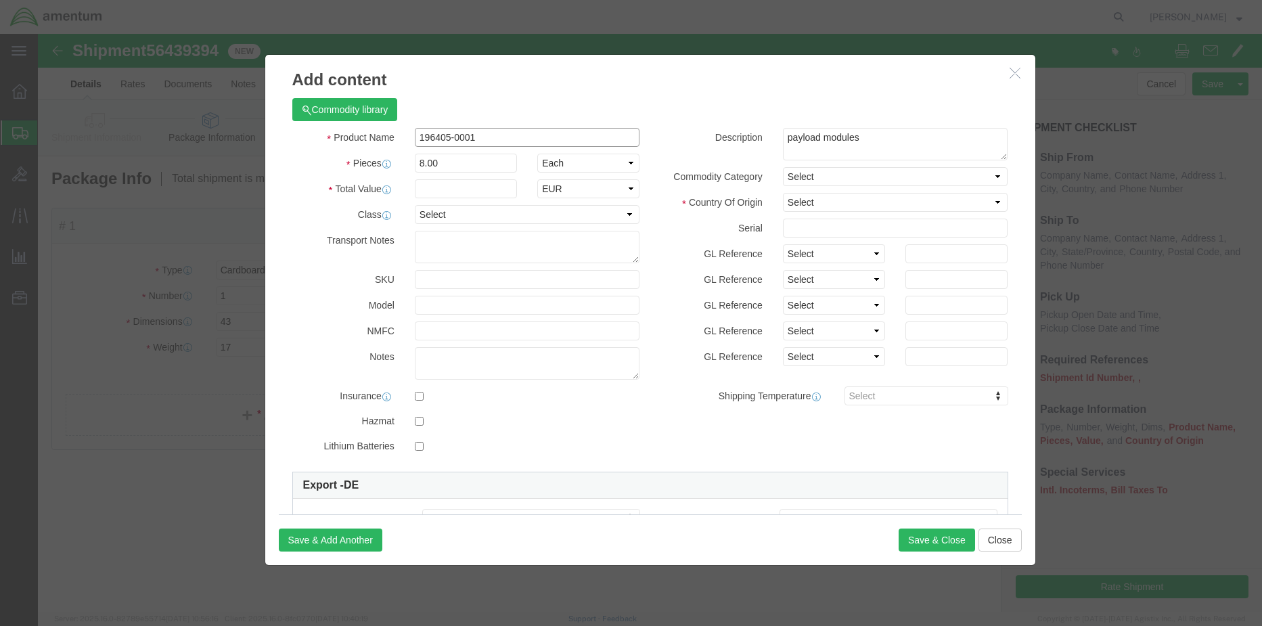
drag, startPoint x: 454, startPoint y: 104, endPoint x: 352, endPoint y: 101, distance: 101.6
click div "Product Name 196405-0001 P"
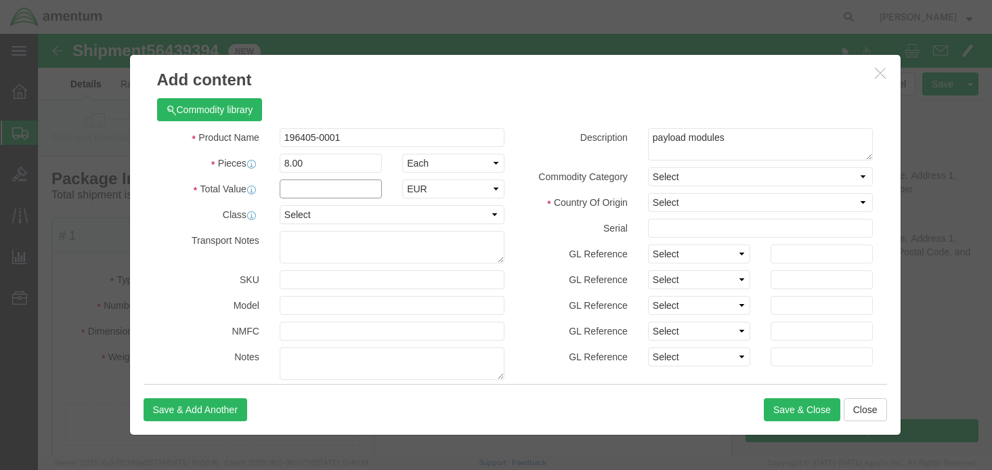
click input "text"
click select "Select Afghanistan Åland Islands Albania Algeria American Samoa Andorra Angola …"
select select "US"
click select "Select Afghanistan Åland Islands Albania Algeria American Samoa Andorra Angola …"
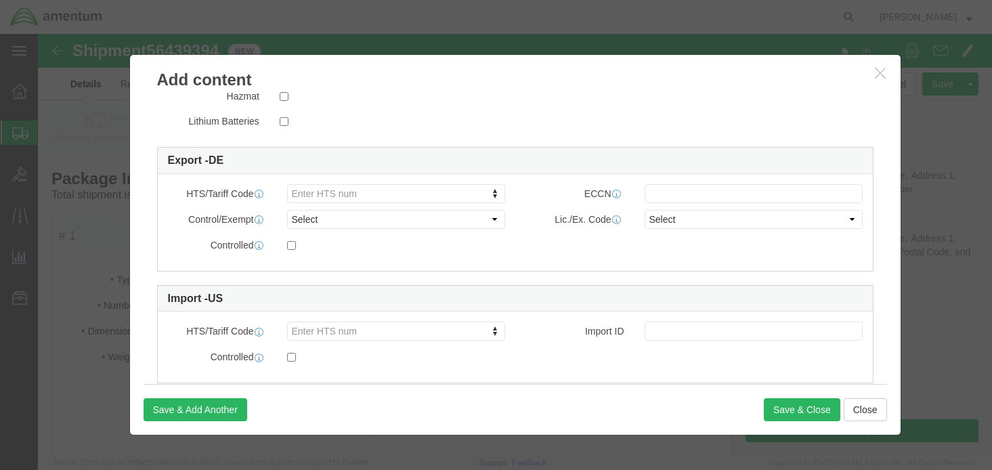
scroll to position [338, 0]
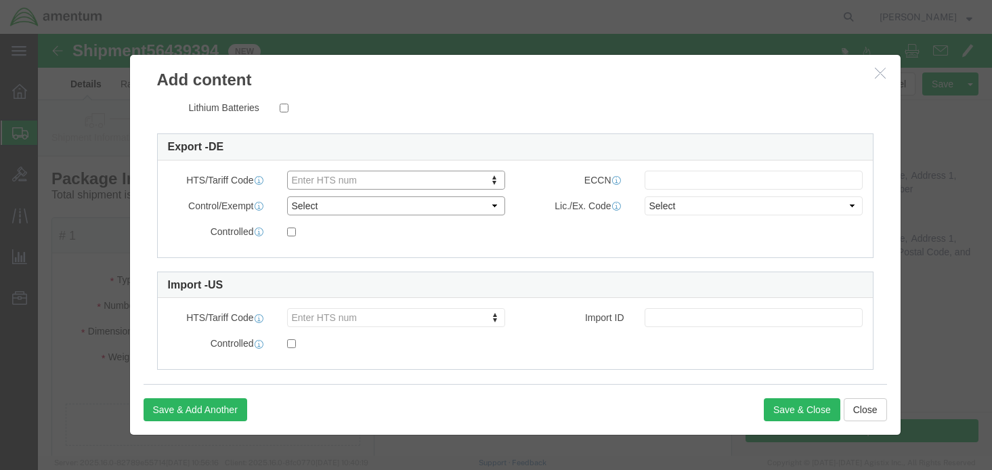
click select "Select ATF BIS DEA EPA FDA FTR ITAR OFAC Other (OPA)"
click input "text"
click select "Select AGR-Agricultural APP-Computers APR-Additional Permissive Exports AVS-Air…"
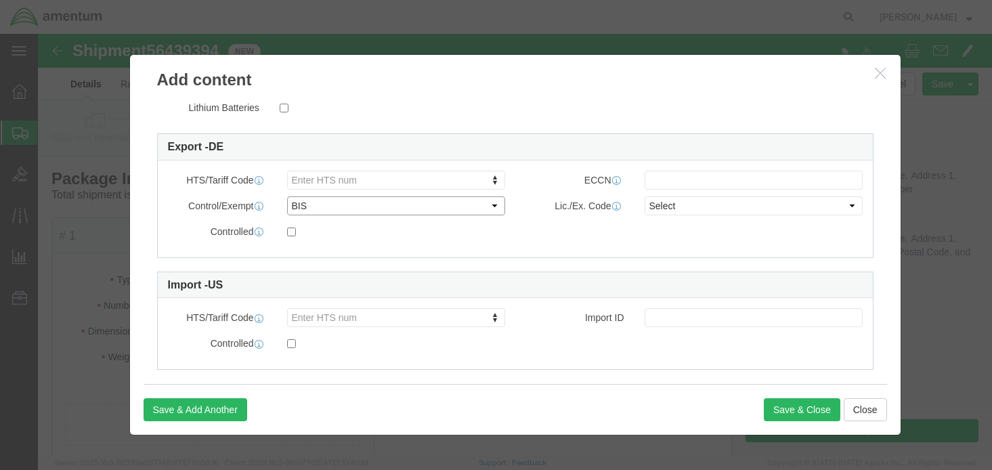
click select "Select ATF BIS DEA EPA FDA FTR ITAR OFAC Other (OPA)"
select select "ITAR"
click select "Select ATF BIS DEA EPA FDA FTR ITAR OFAC Other (OPA)"
click select "Select 123.11B 123.12 123.13 123.16B1 123.16B2 123.16B3 123.16B4 123.16B5 123.1…"
drag, startPoint x: 324, startPoint y: 170, endPoint x: 220, endPoint y: 171, distance: 104.3
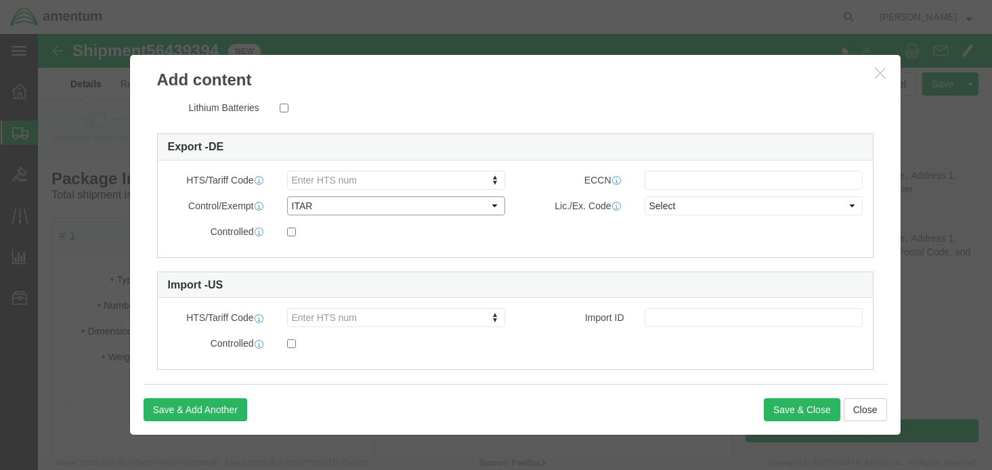
click div "Control/Exempt Select ATF BIS DEA EPA FDA FTR ITAR OFAC Other (OPA)"
click select "Select ATF BIS DEA EPA FDA FTR ITAR OFAC Other (OPA)"
click button "Save & Close"
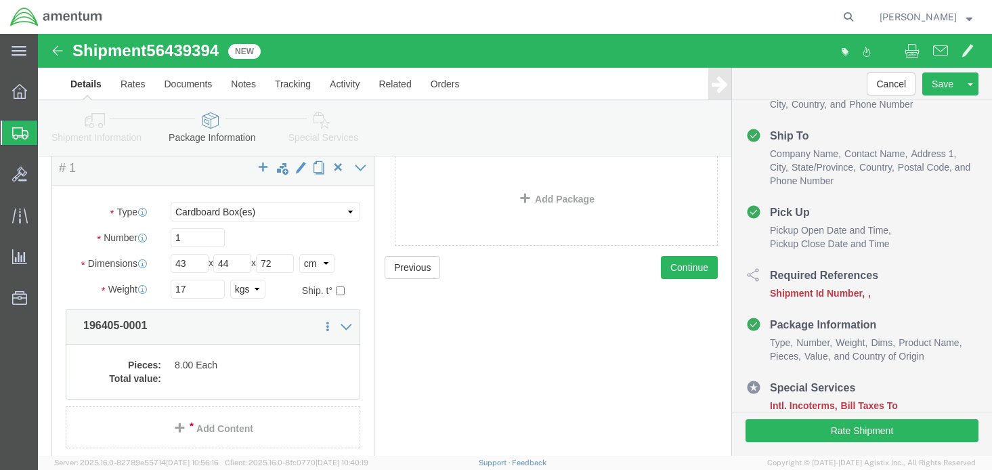
scroll to position [0, 0]
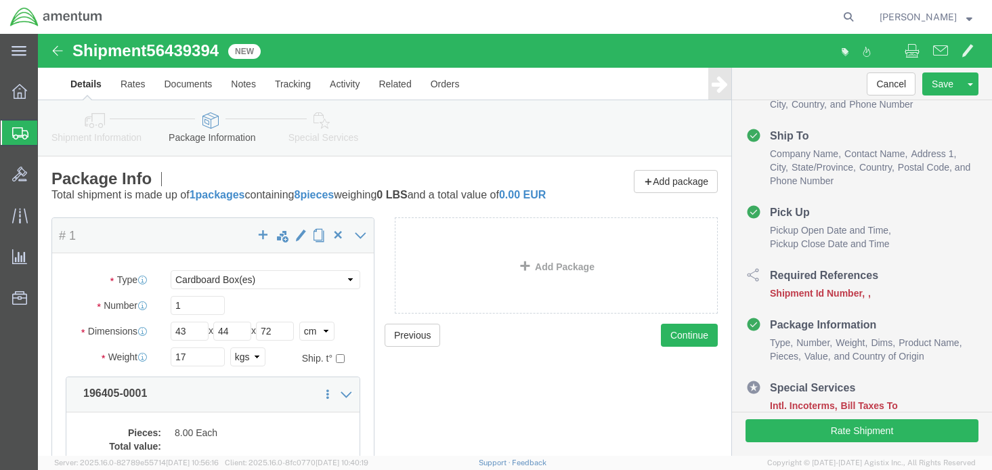
click icon
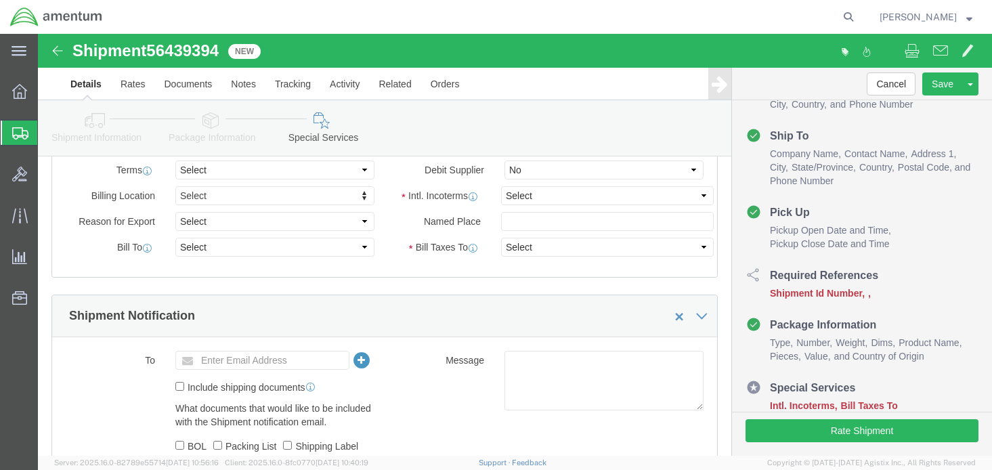
scroll to position [609, 0]
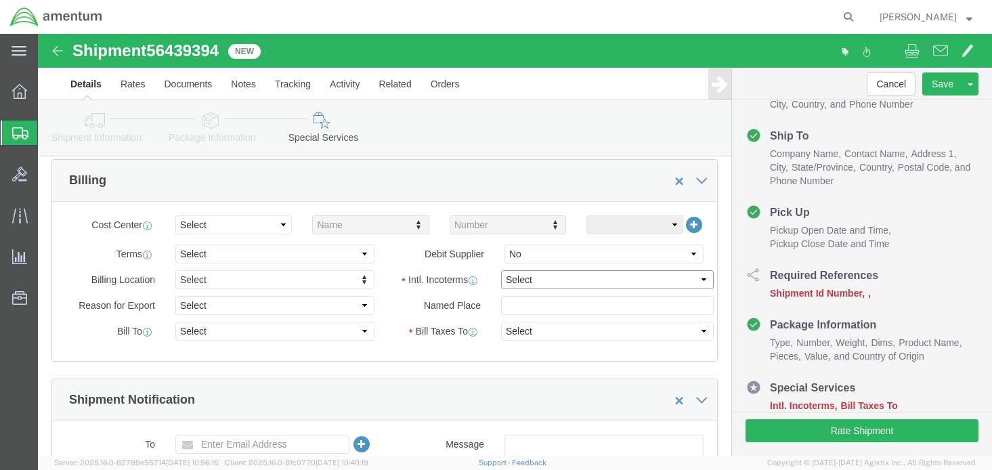
click select "Select Carriage Insurance Paid Carriage Paid To Cost and Freight Cost Insurance…"
select select "DDP"
click select "Select Carriage Insurance Paid Carriage Paid To Cost and Freight Cost Insurance…"
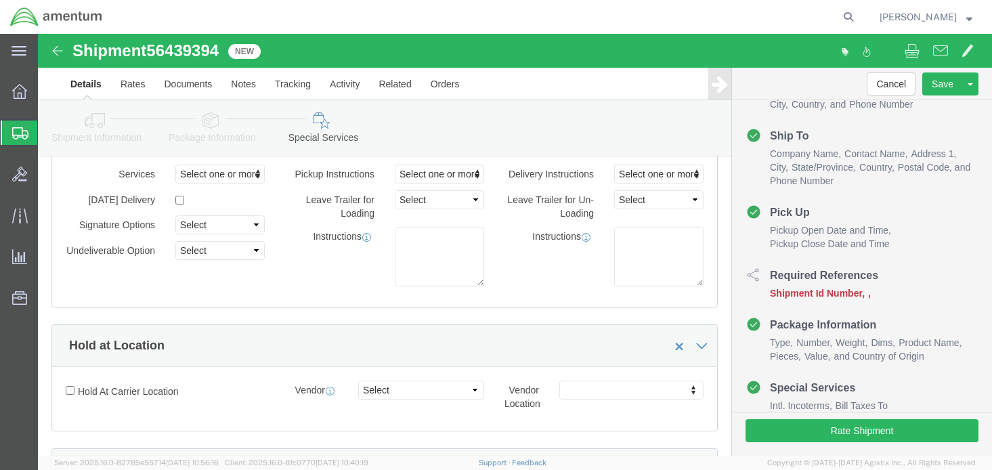
scroll to position [0, 0]
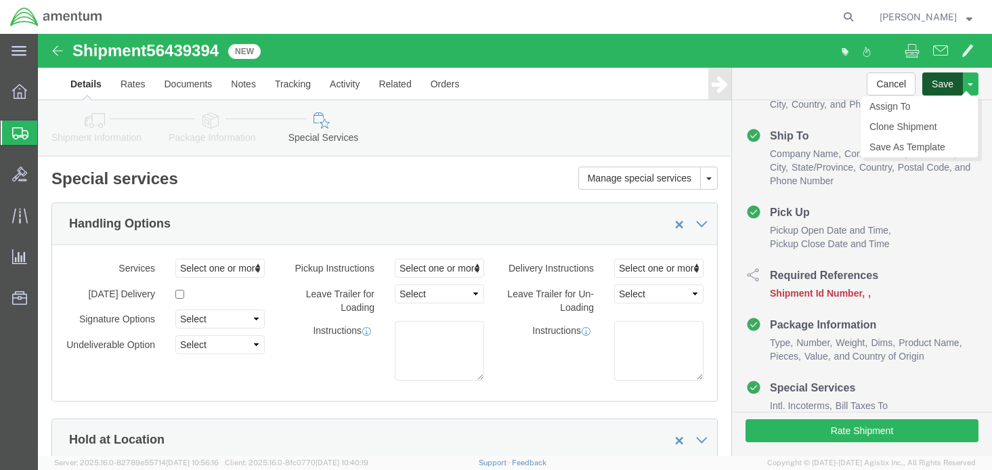
click button "Save"
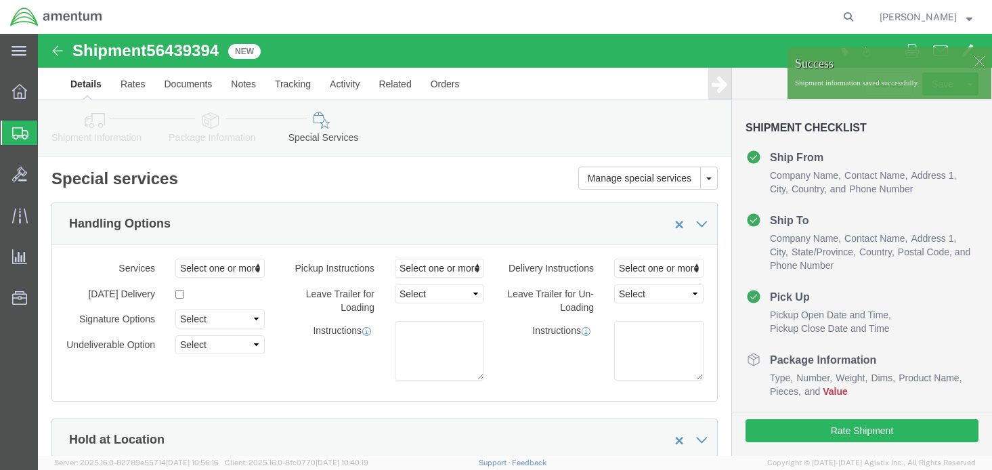
click span "56439394"
copy span "56439394"
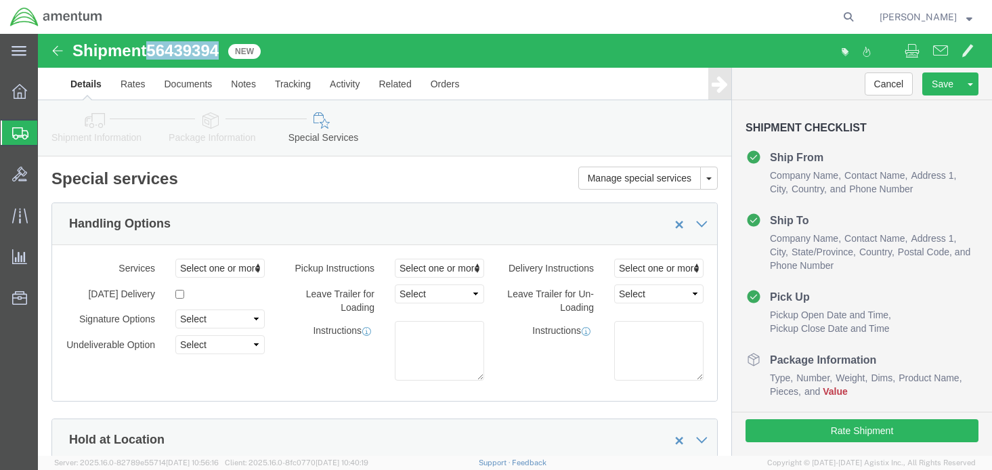
click link "Package Information"
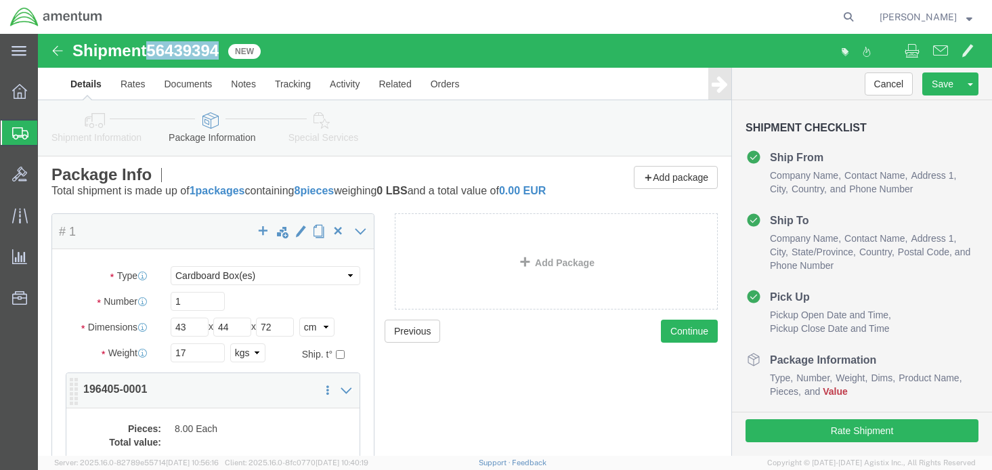
scroll to position [135, 0]
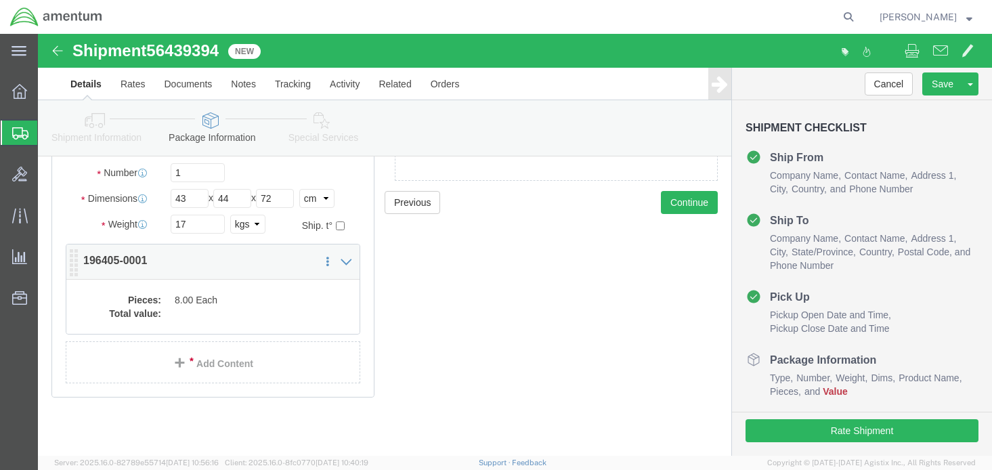
click dd "8.00 Each"
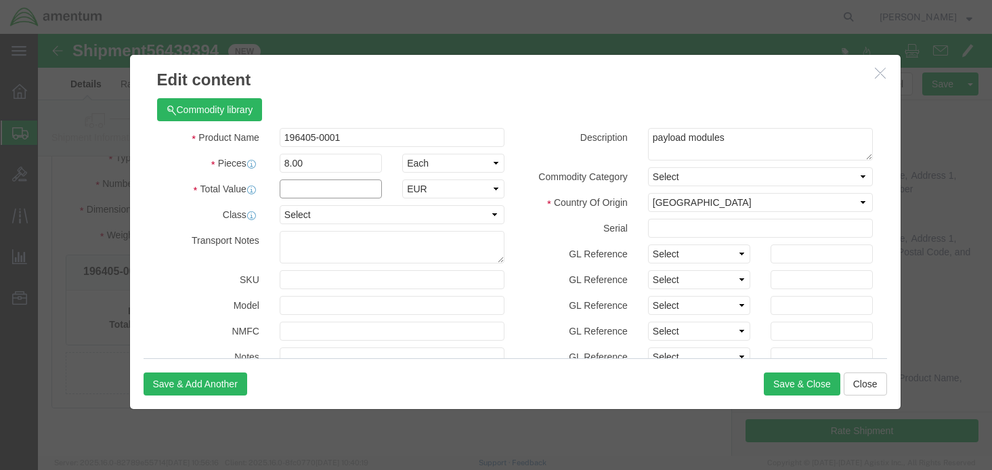
click input "text"
type input "3611"
click select "Select ADP AED AFN ALL AMD AOA ARS ATS AUD AWG AZN BAM BBD BDT BGL BGN BHD BIF …"
select select "USD"
click select "Select ADP AED AFN ALL AMD AOA ARS ATS AUD AWG AZN BAM BBD BDT BGL BGN BHD BIF …"
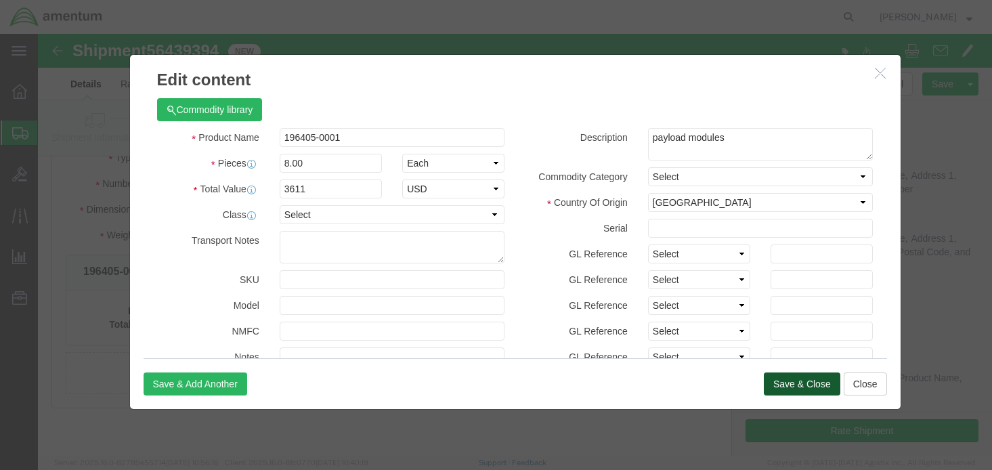
click button "Save & Close"
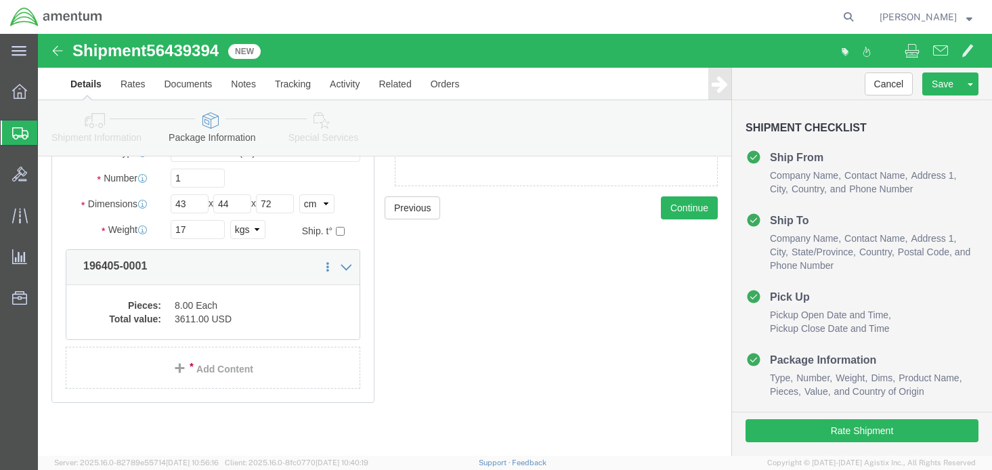
scroll to position [146, 0]
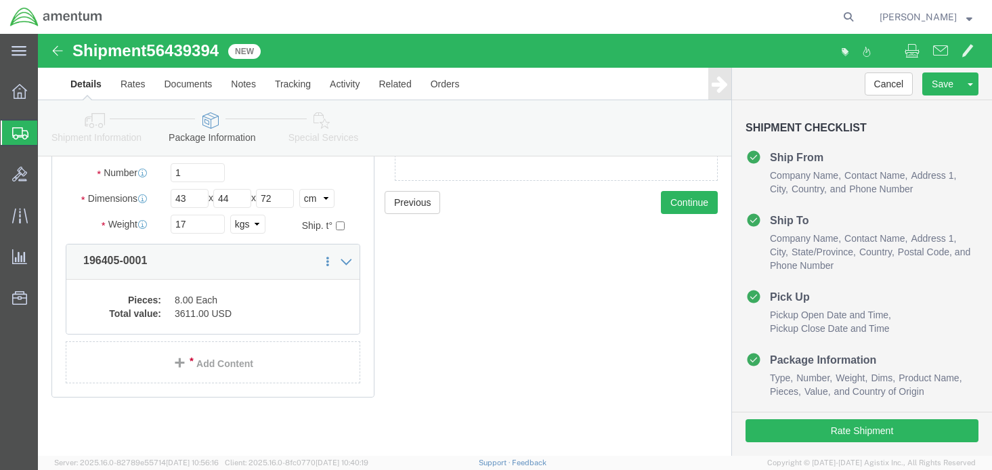
click dd "3611.00 USD"
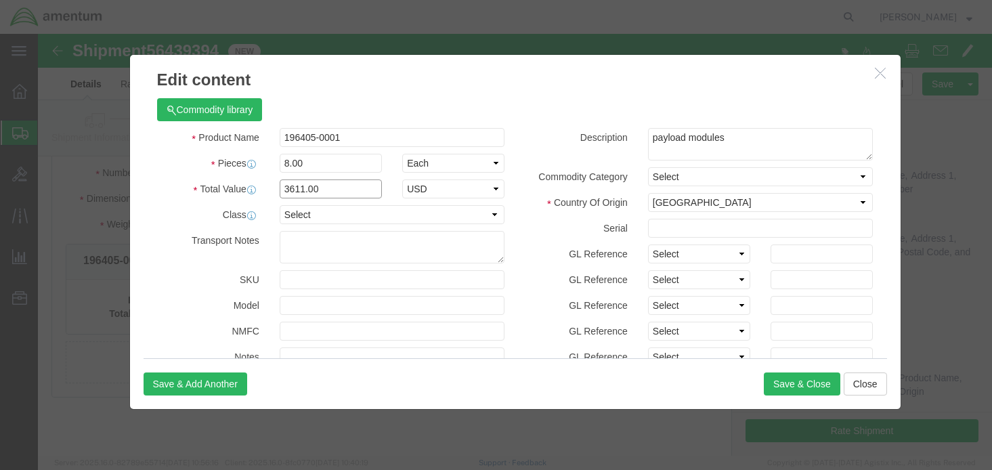
drag, startPoint x: 282, startPoint y: 151, endPoint x: 183, endPoint y: 148, distance: 98.9
click div "Total Value 3611.00 Select ADP AED AFN ALL AMD AOA ARS ATS AUD AWG AZN BAM BBD …"
type input "28888"
select select "USD"
click button "Save & Close"
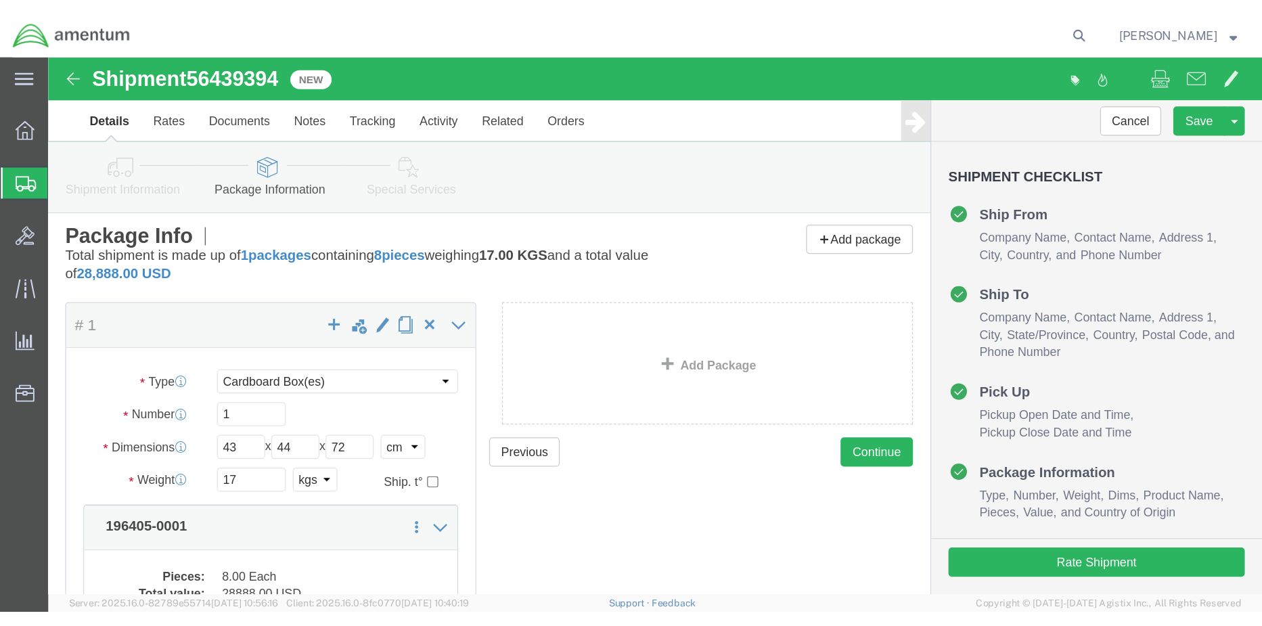
scroll to position [0, 0]
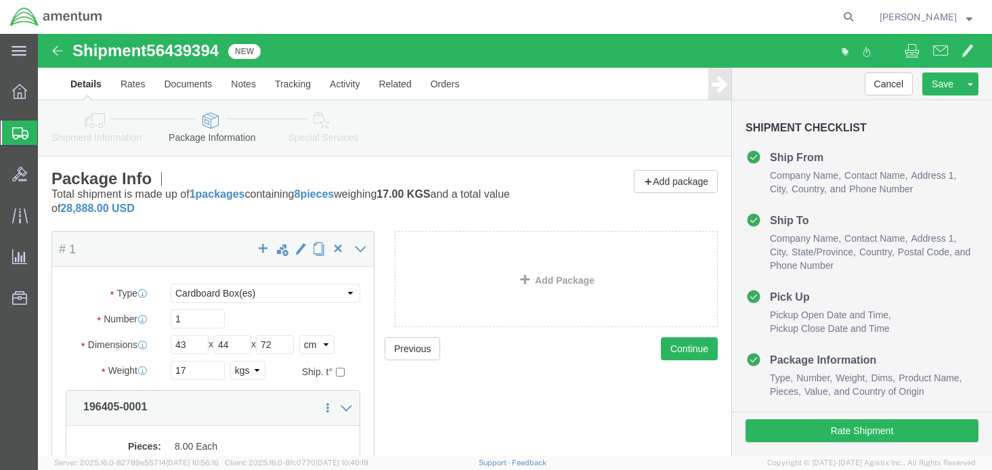
click span "56439394"
copy span "56439394"
